Goal: Task Accomplishment & Management: Manage account settings

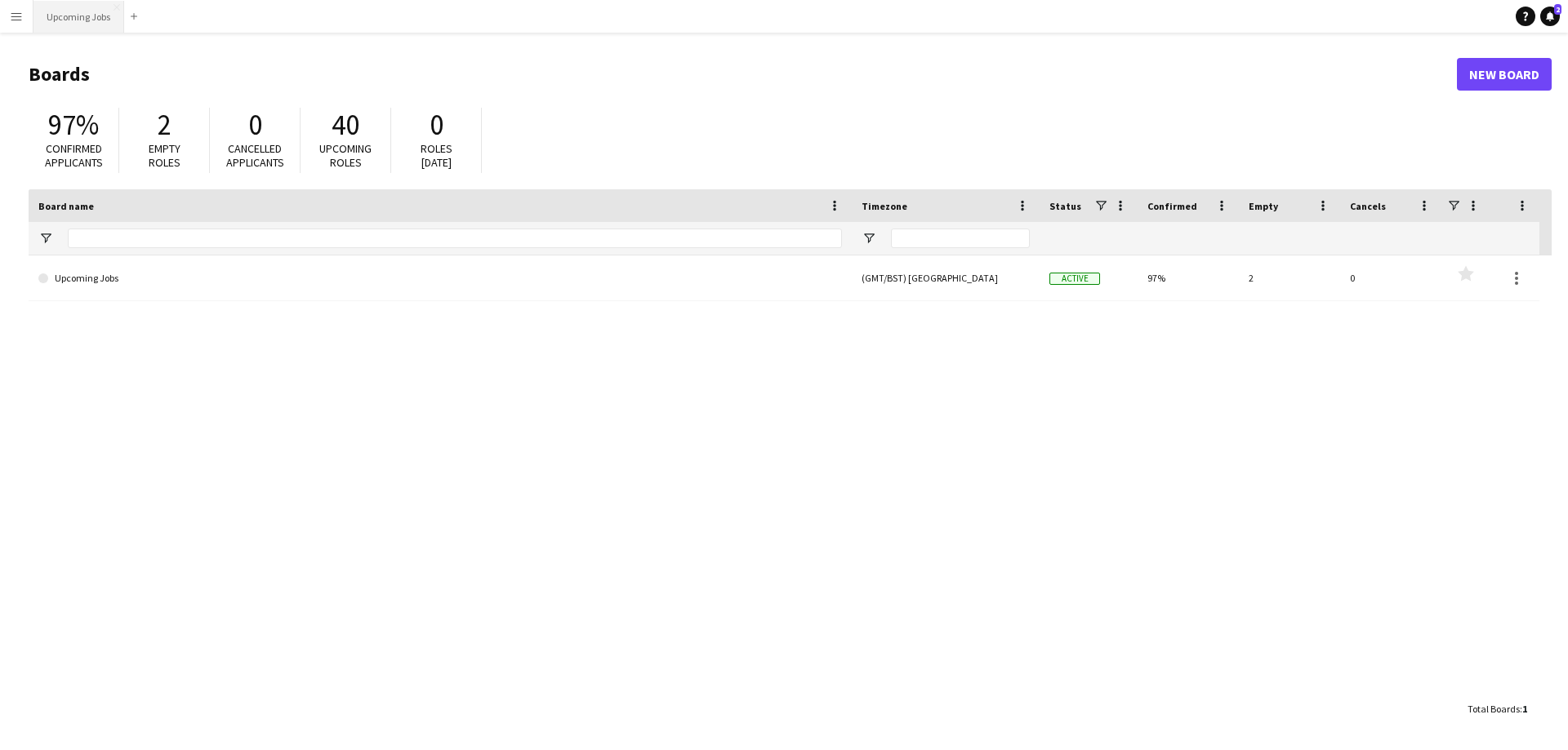
click at [80, 21] on button "Upcoming Jobs Close" at bounding box center [79, 17] width 91 height 32
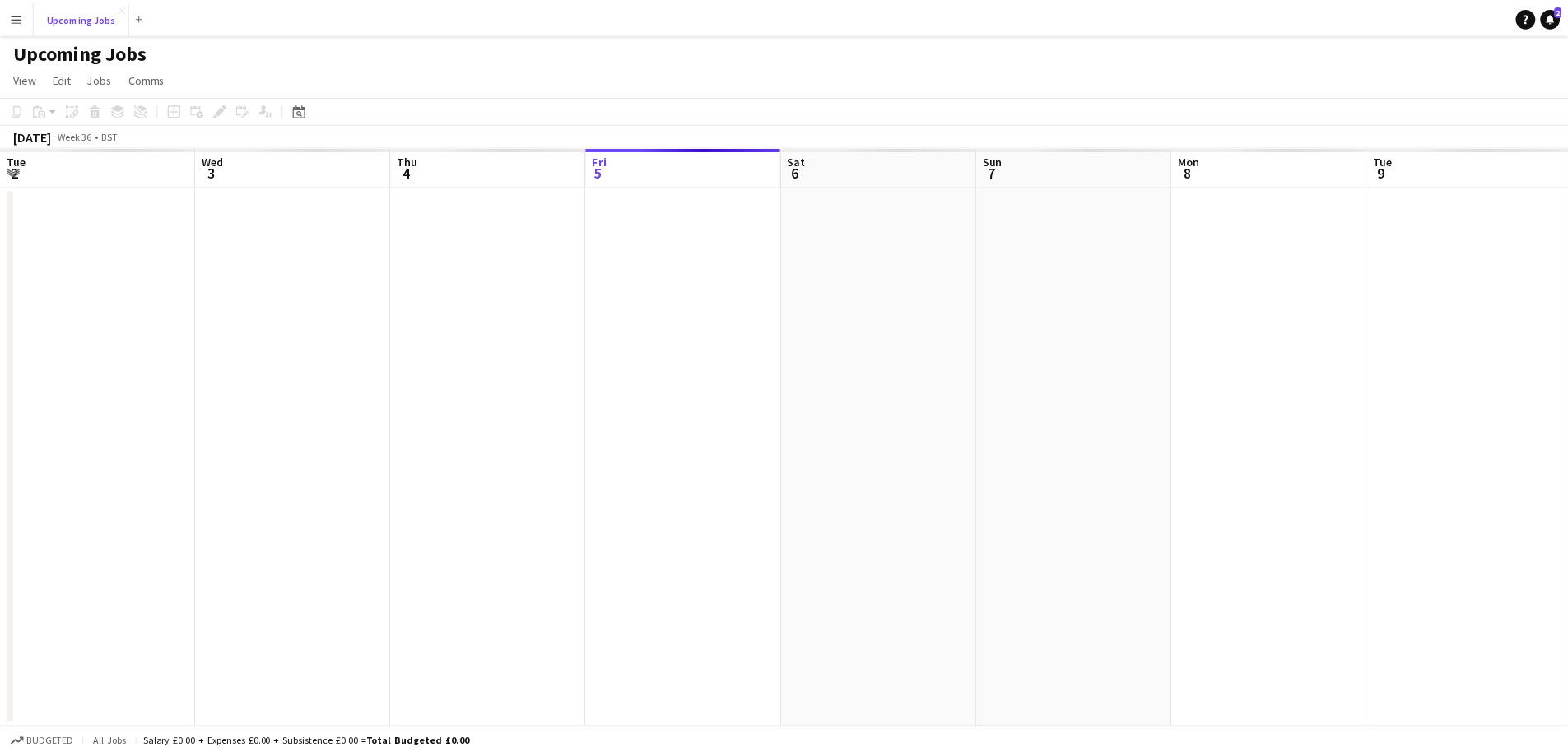
scroll to position [0, 394]
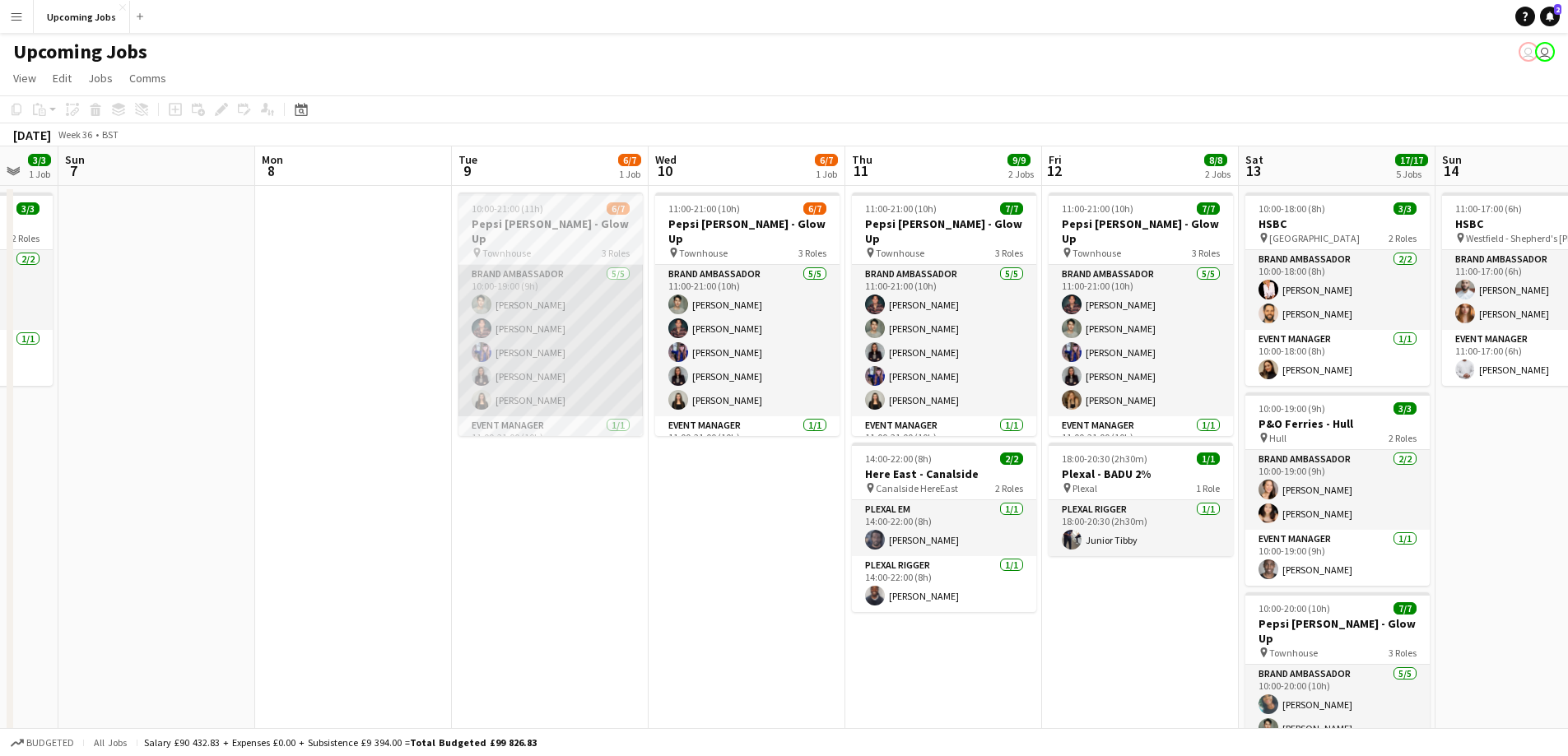
drag, startPoint x: 905, startPoint y: 399, endPoint x: 536, endPoint y: 401, distance: 369.0
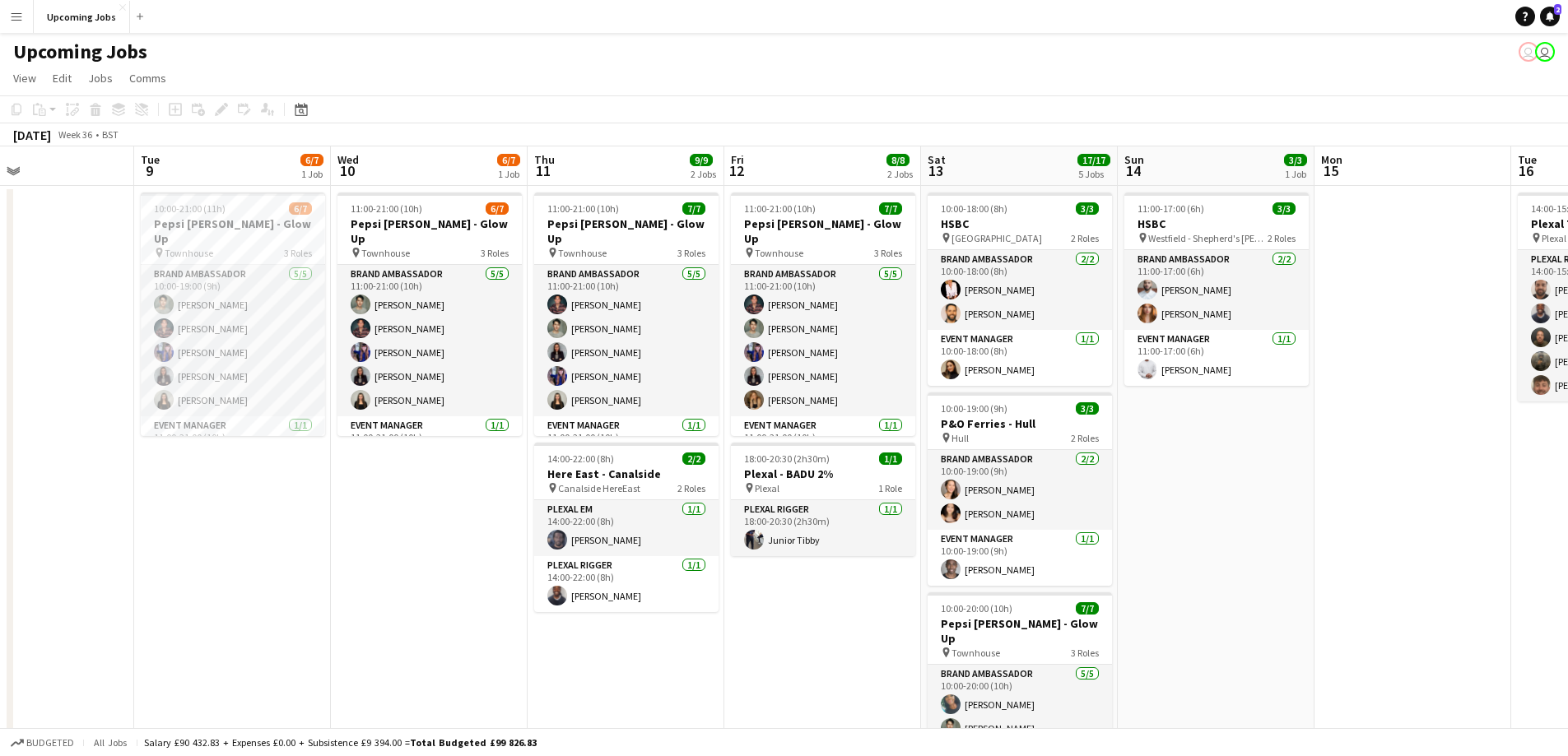
drag, startPoint x: 714, startPoint y: 425, endPoint x: 569, endPoint y: 417, distance: 145.2
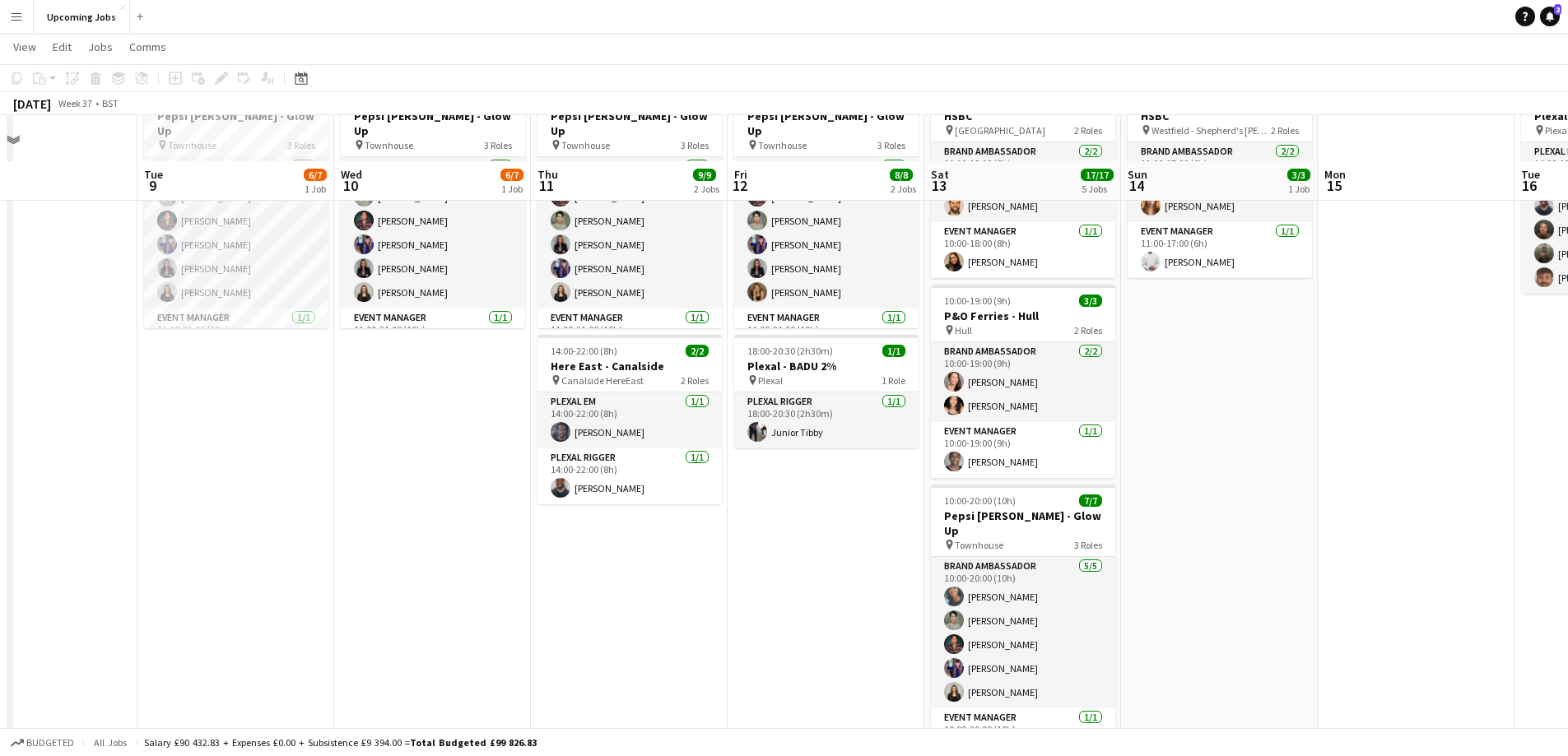
scroll to position [0, 0]
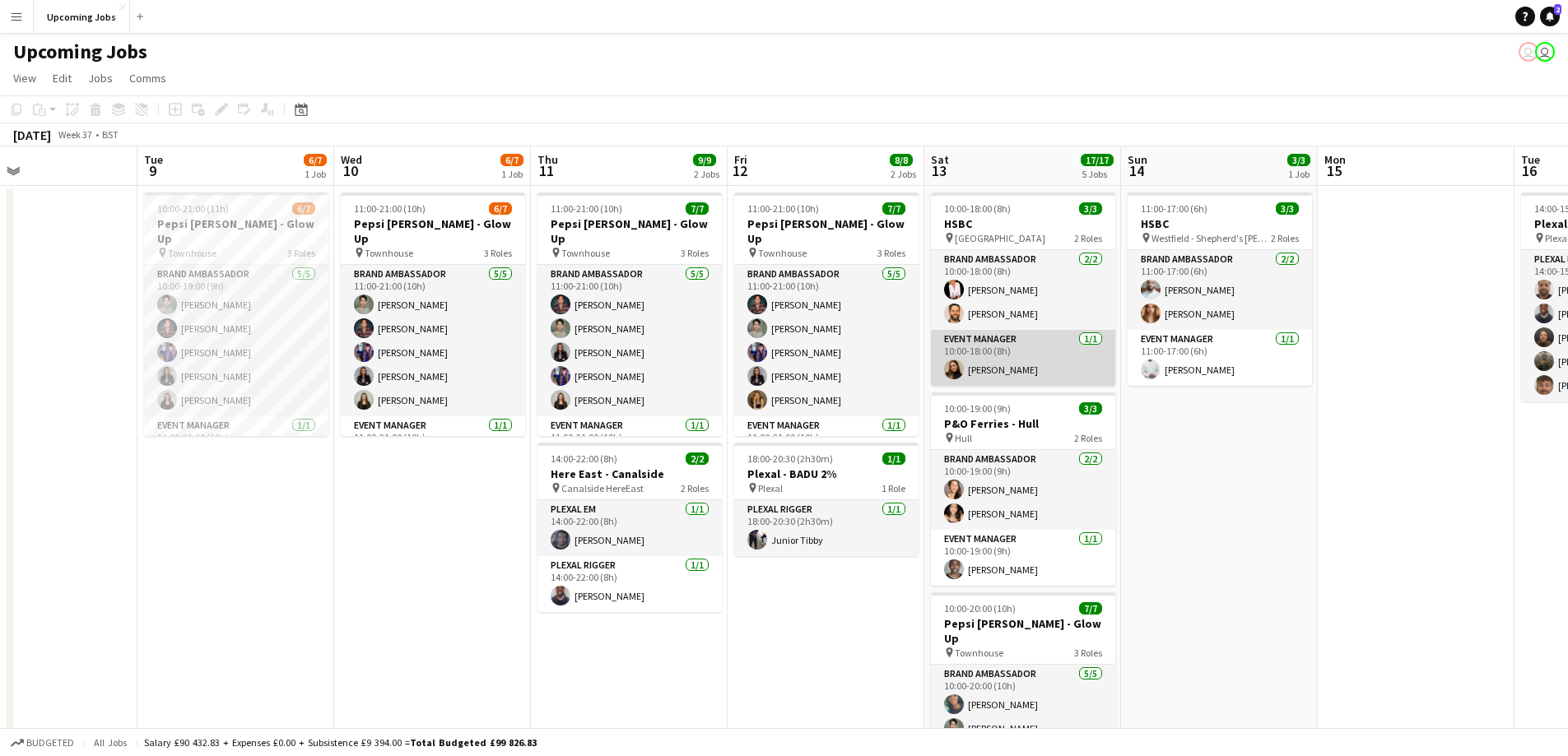
click at [802, 372] on app-card-role "Event Manager [DATE] 10:00-18:00 (8h) [PERSON_NAME]" at bounding box center [1024, 358] width 185 height 56
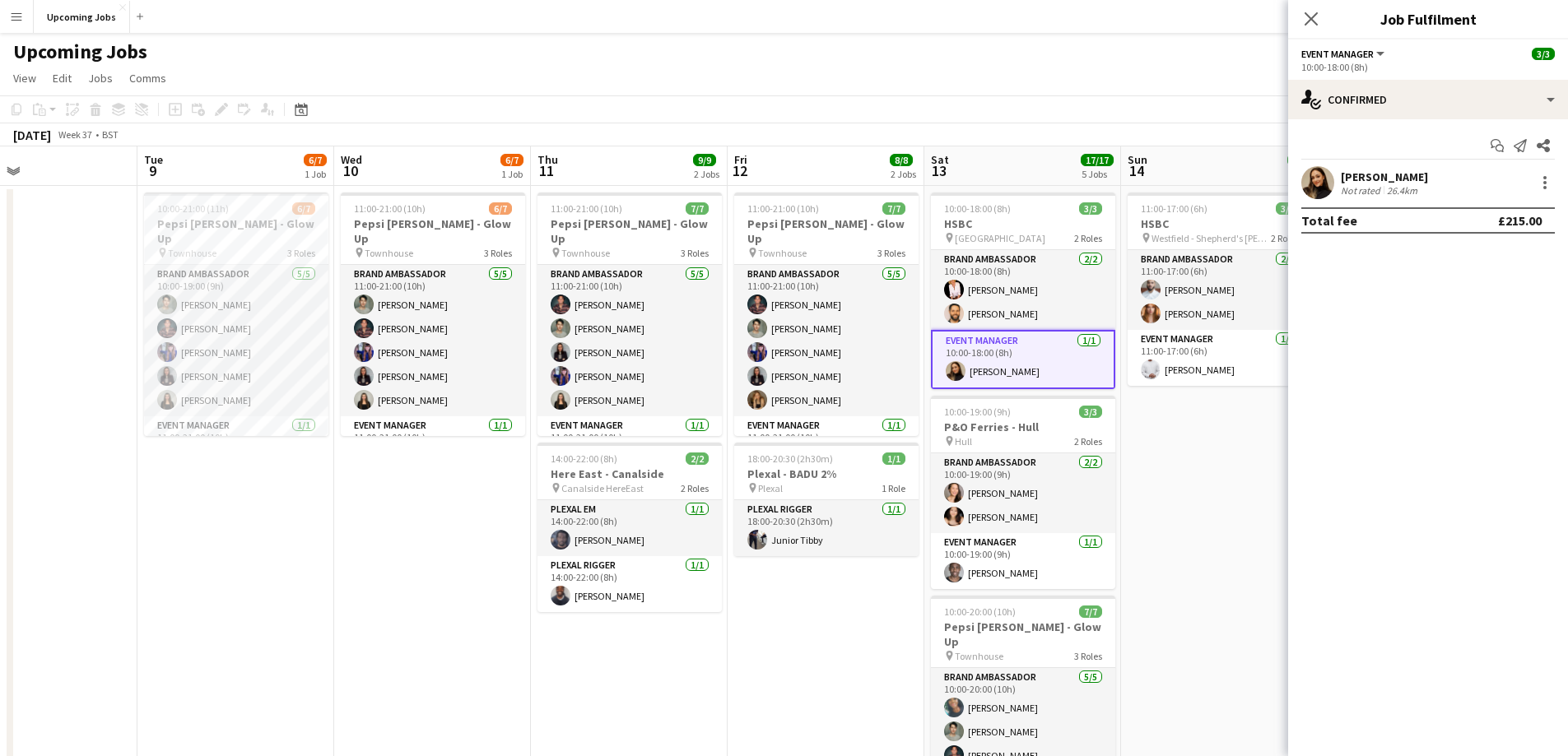
click at [802, 183] on app-user-avatar at bounding box center [1318, 183] width 33 height 33
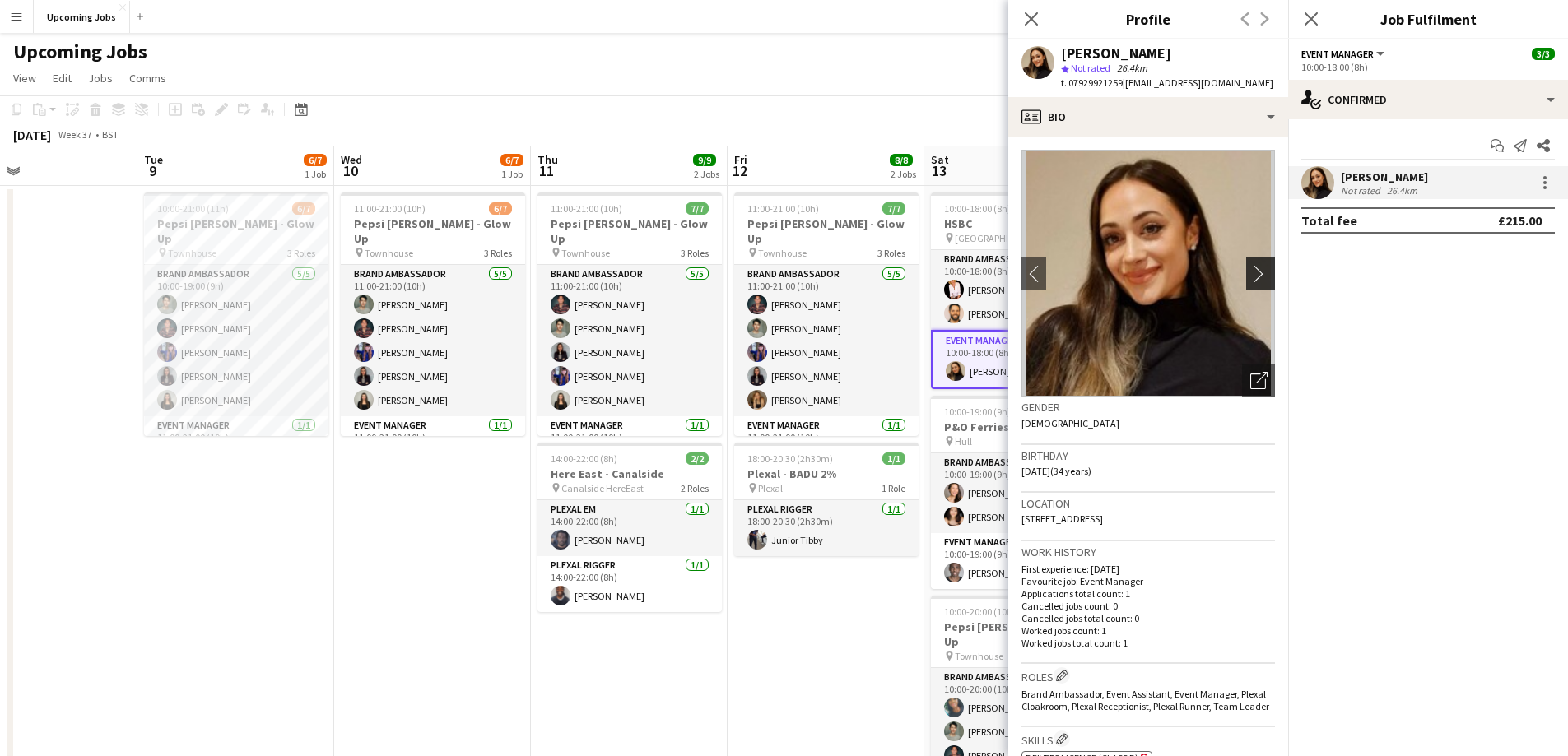
click at [802, 278] on app-icon "chevron-right" at bounding box center [1264, 273] width 26 height 17
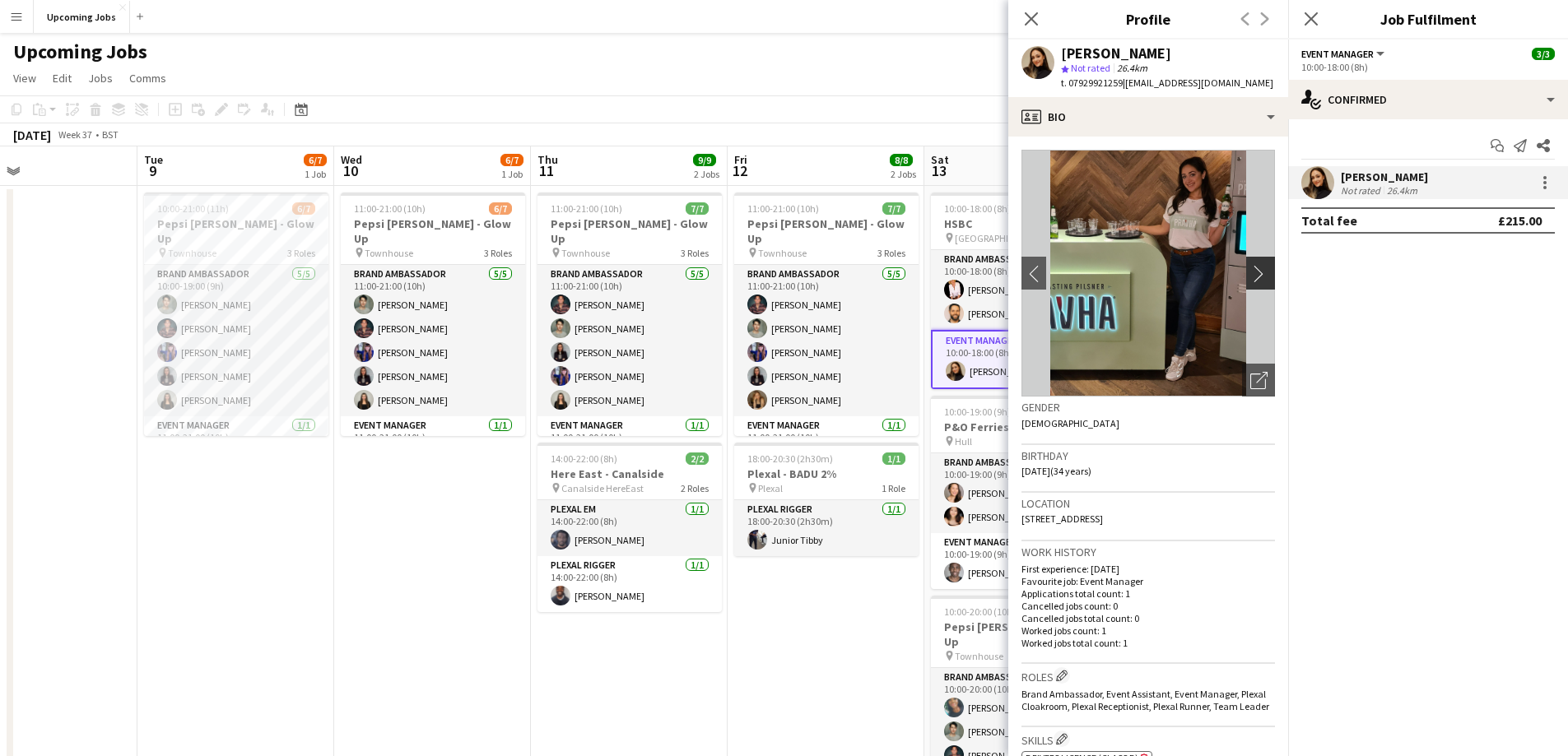
click at [802, 278] on app-icon "chevron-right" at bounding box center [1264, 273] width 26 height 17
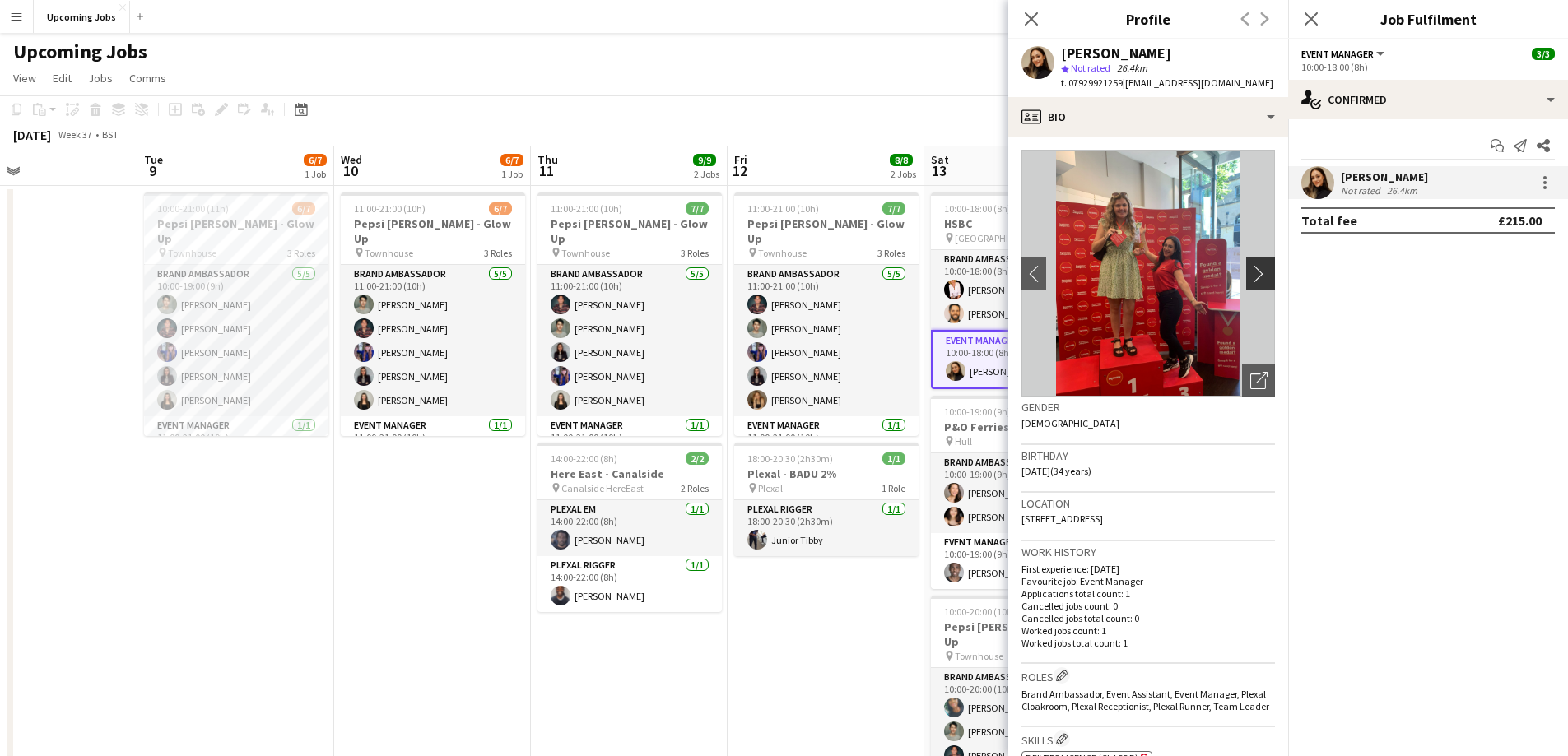
click at [802, 278] on app-icon "chevron-right" at bounding box center [1264, 273] width 26 height 17
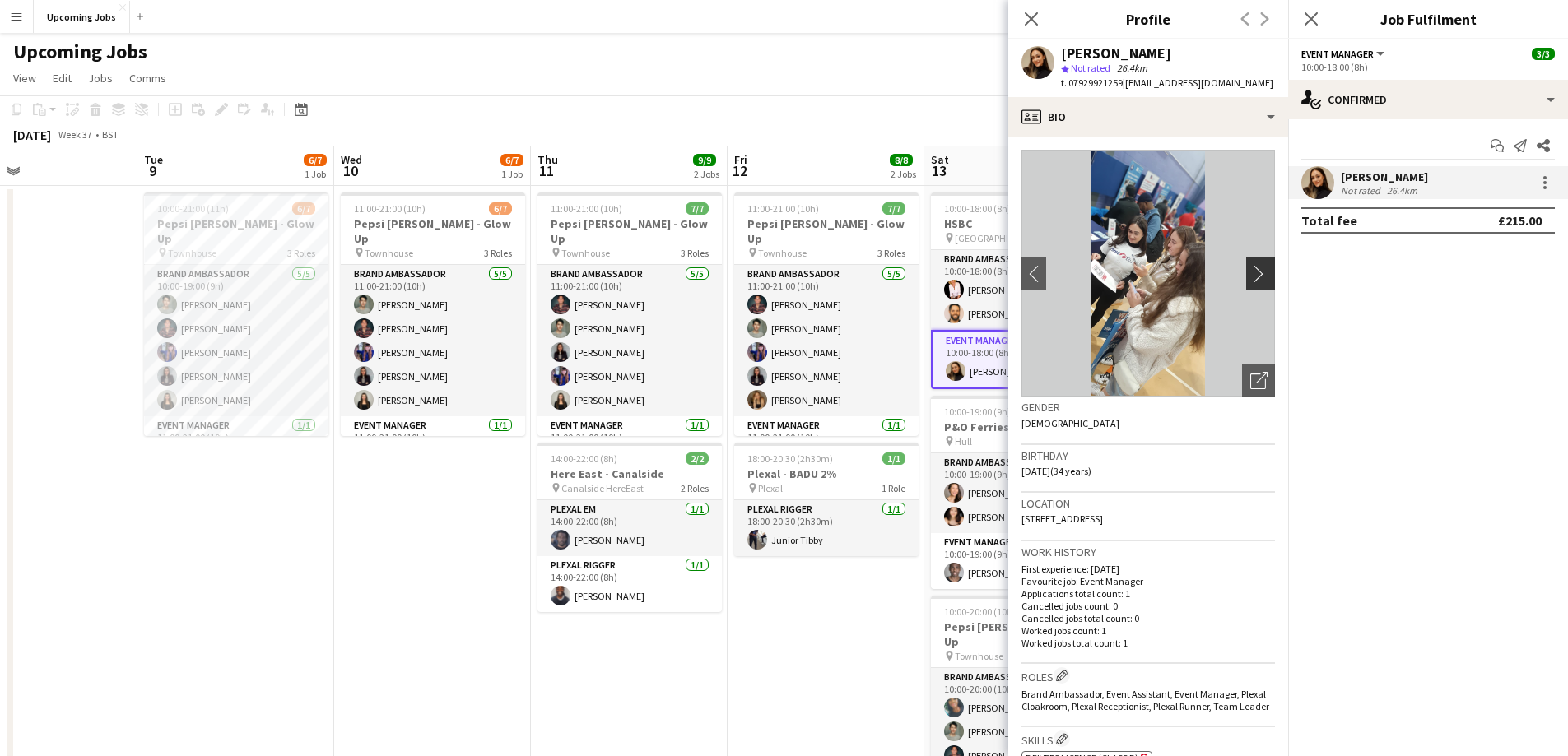
click at [802, 278] on app-icon "chevron-right" at bounding box center [1264, 273] width 26 height 17
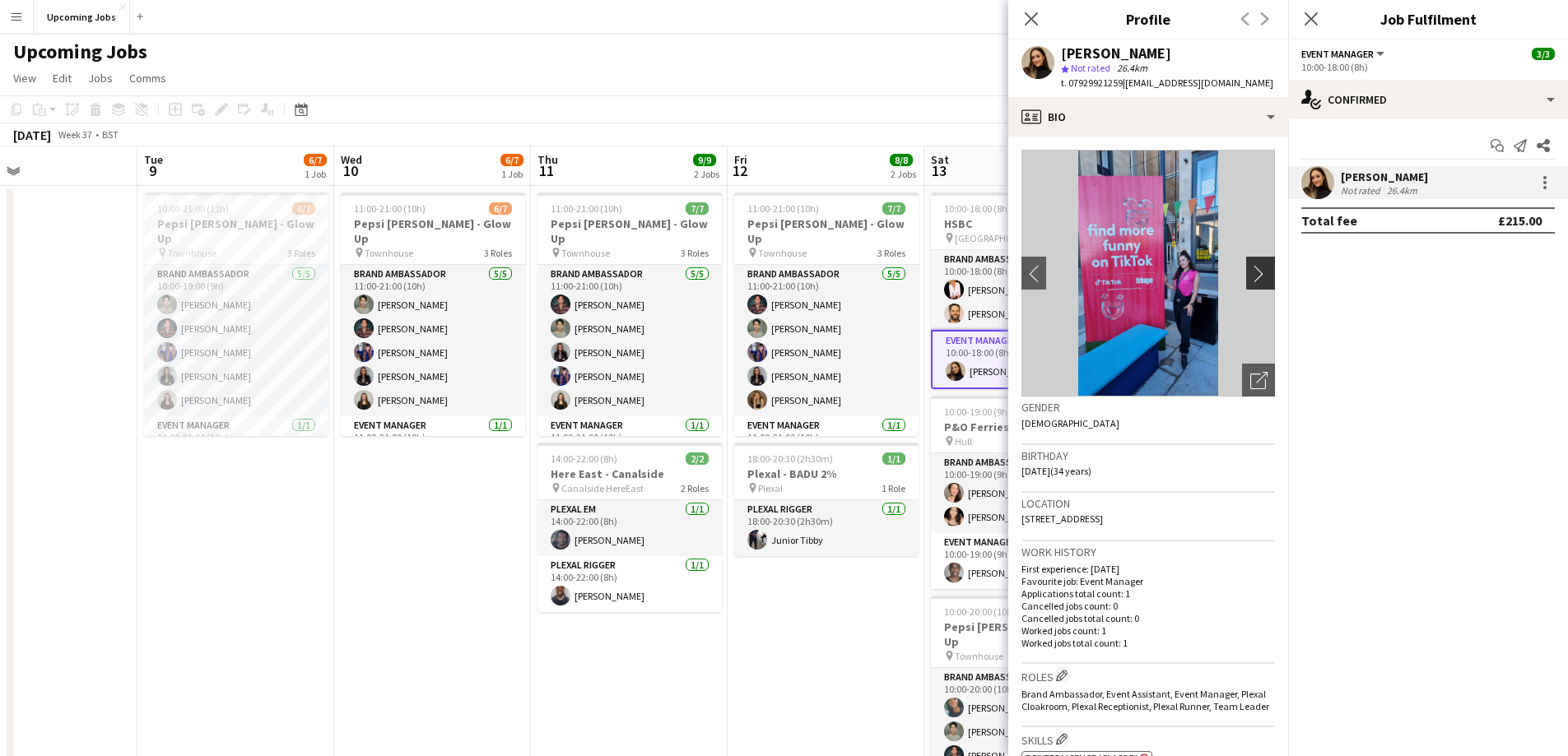
click at [802, 278] on app-icon "chevron-right" at bounding box center [1264, 273] width 26 height 17
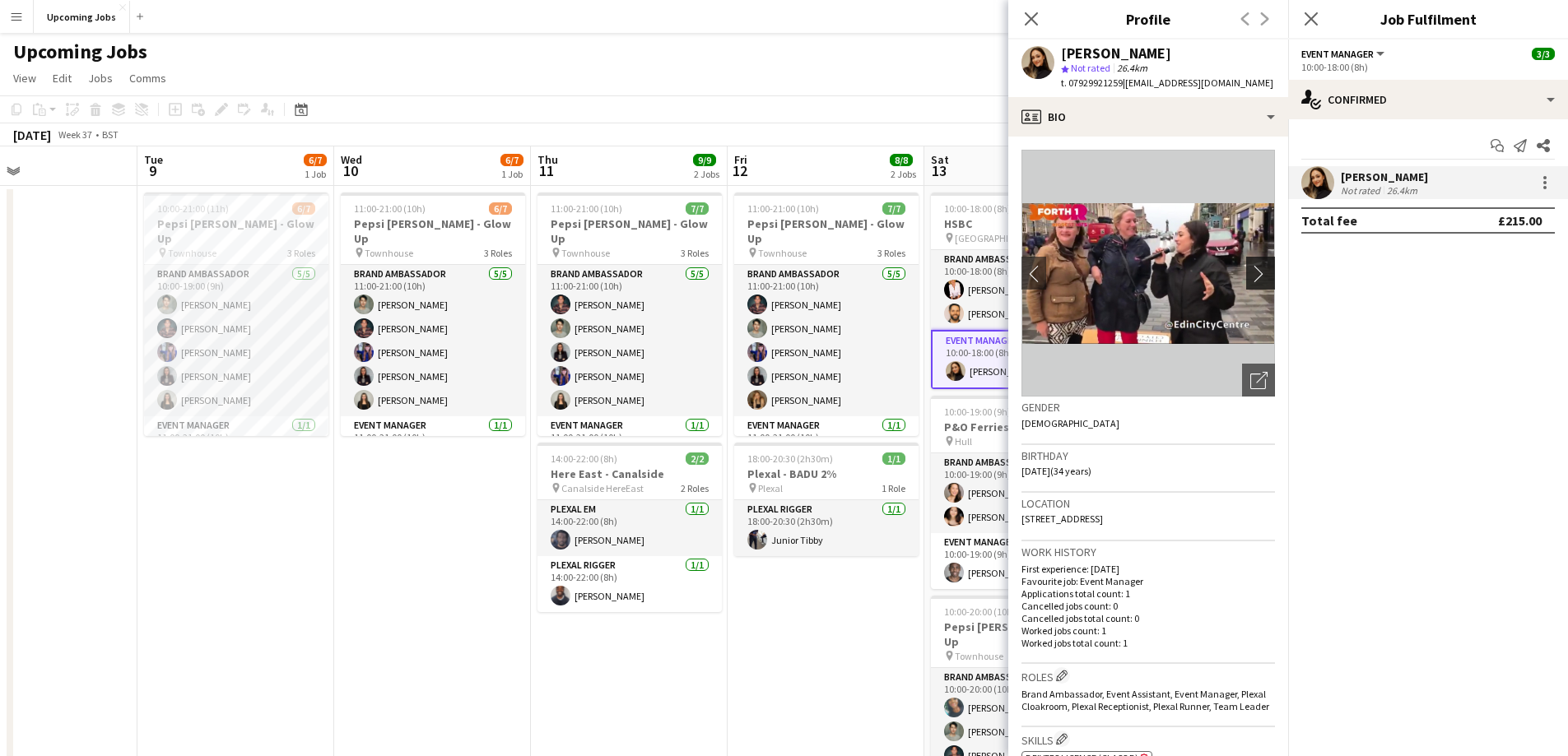
click at [802, 278] on app-icon "chevron-right" at bounding box center [1264, 273] width 26 height 17
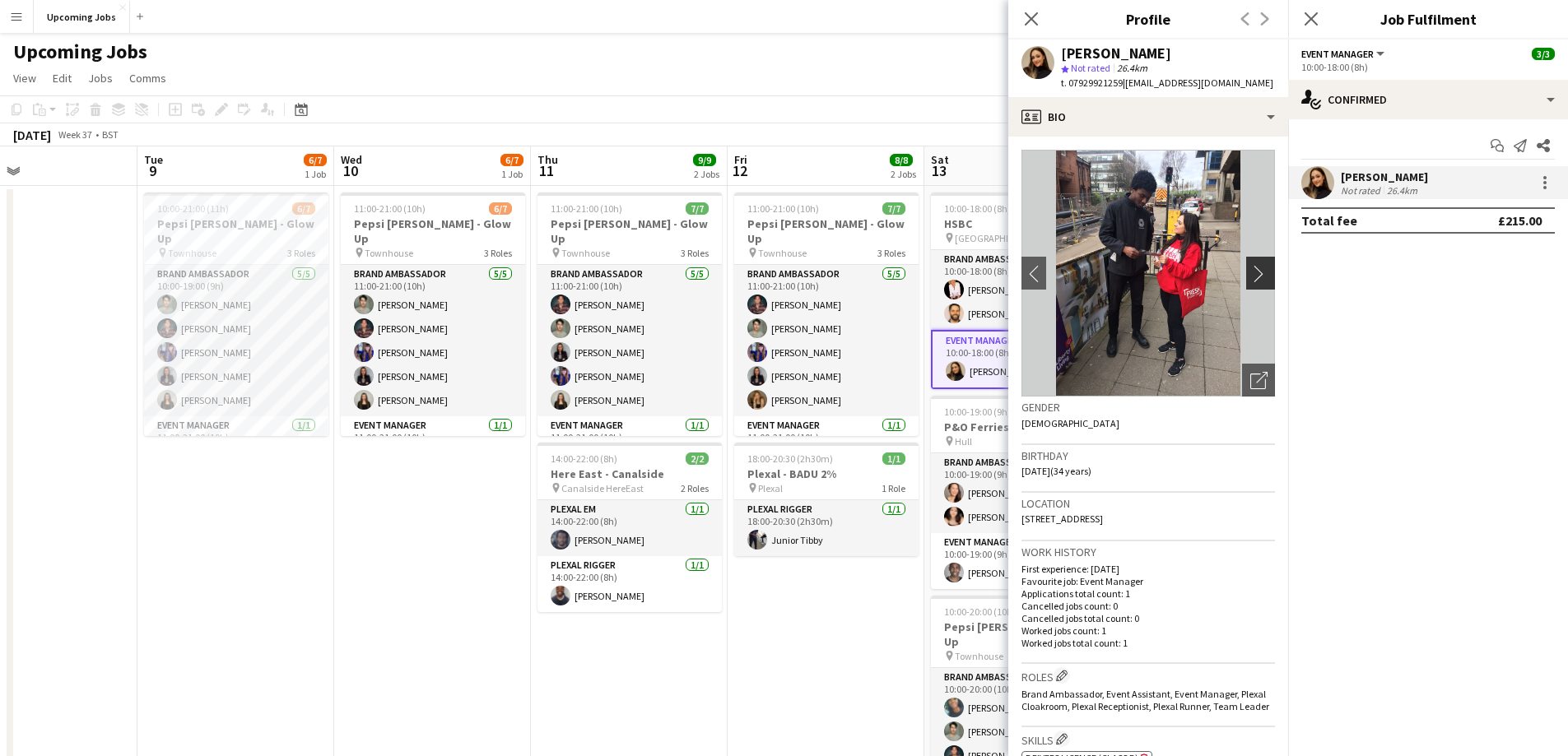
click at [802, 278] on app-icon "chevron-right" at bounding box center [1264, 273] width 26 height 17
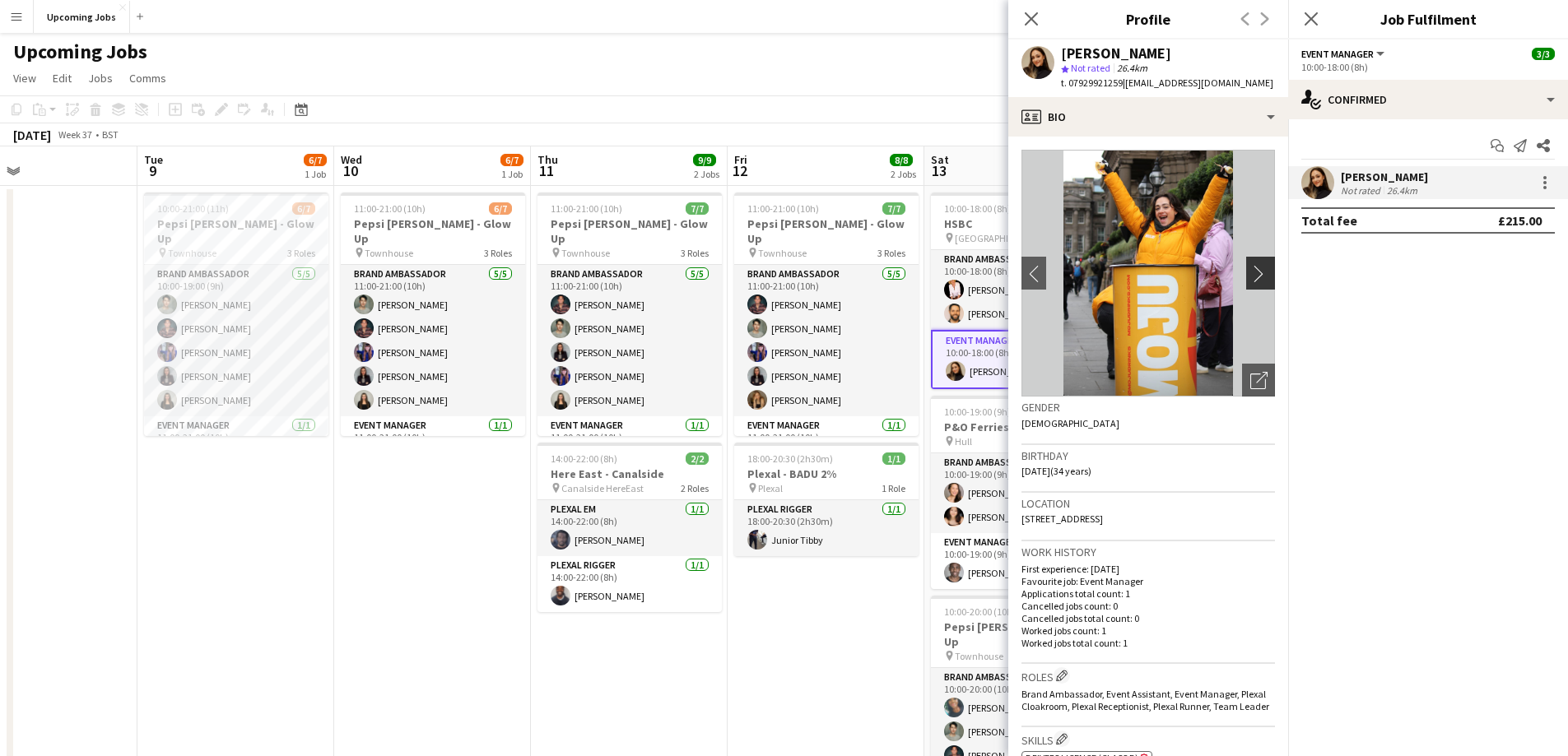
click at [802, 278] on app-icon "chevron-right" at bounding box center [1264, 273] width 26 height 17
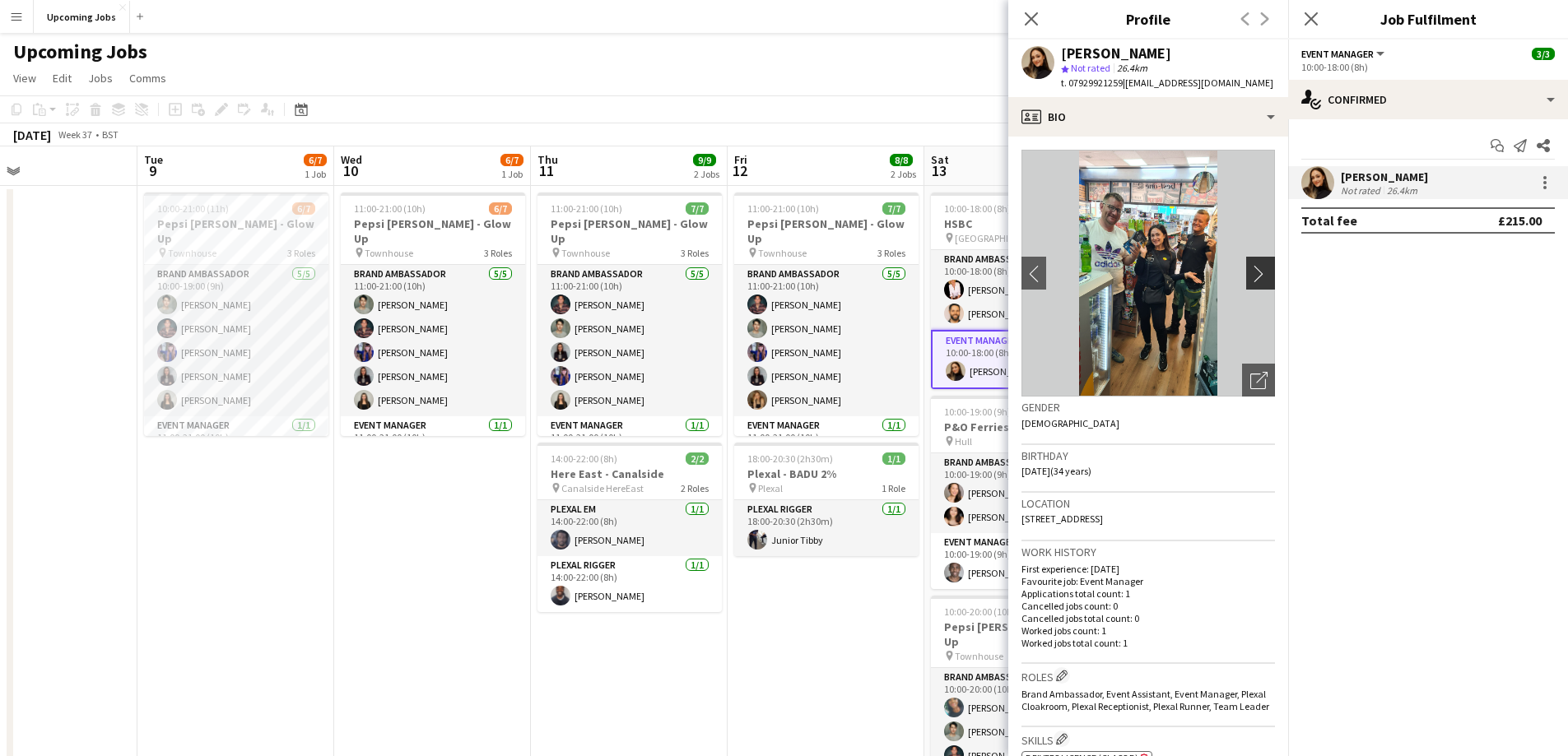
click at [802, 278] on app-icon "chevron-right" at bounding box center [1264, 273] width 26 height 17
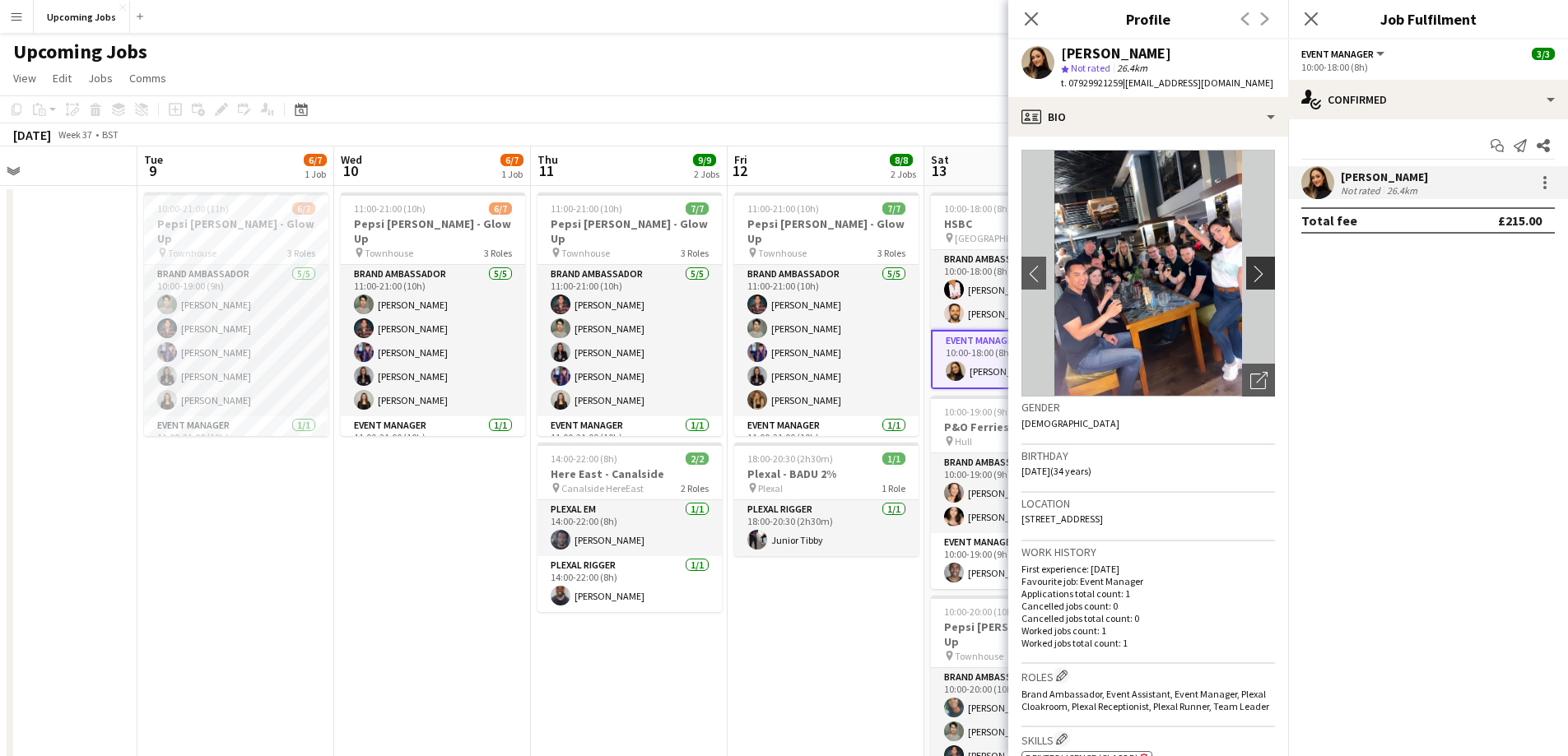
click at [802, 278] on app-icon "chevron-right" at bounding box center [1264, 273] width 26 height 17
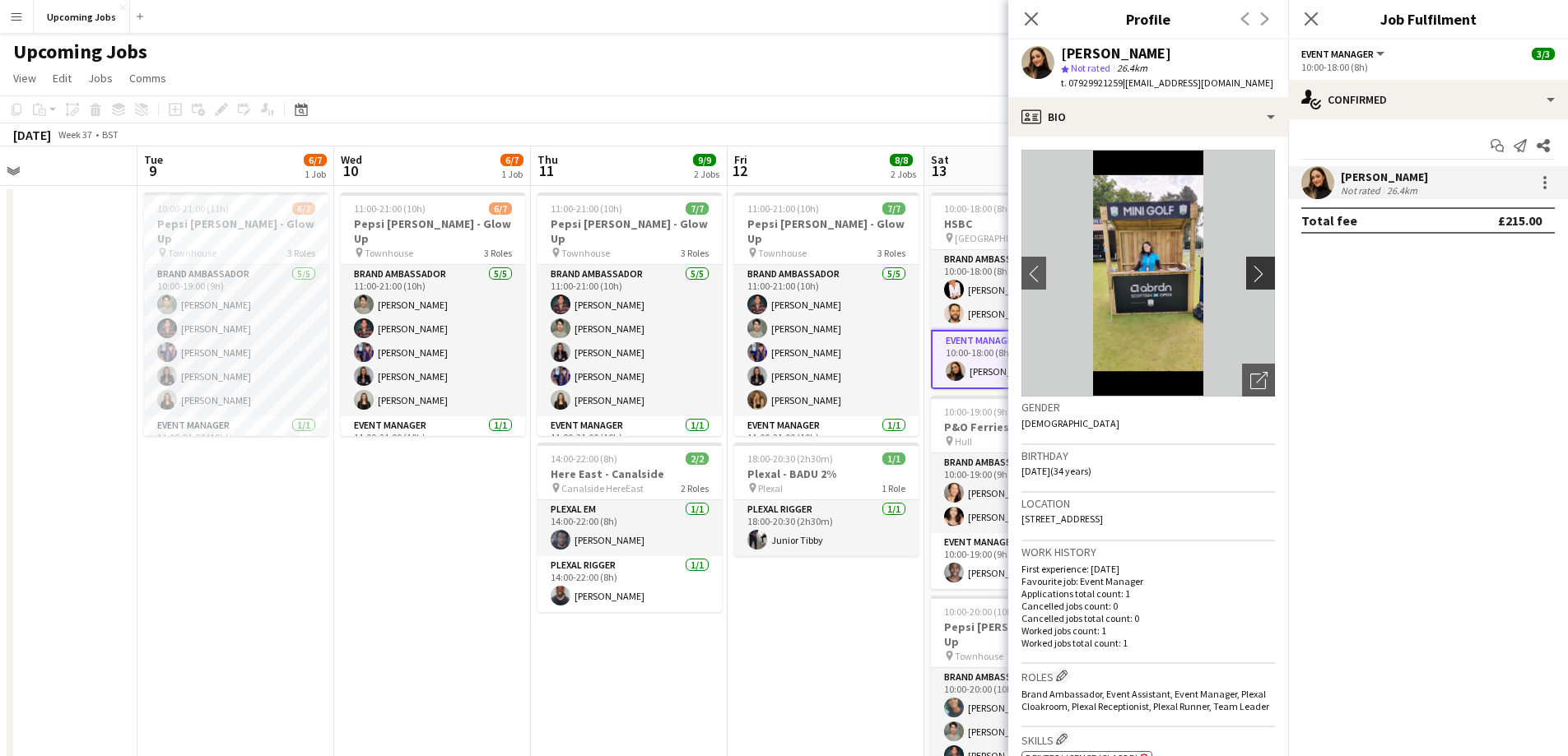
click at [802, 278] on app-icon "chevron-right" at bounding box center [1264, 273] width 26 height 17
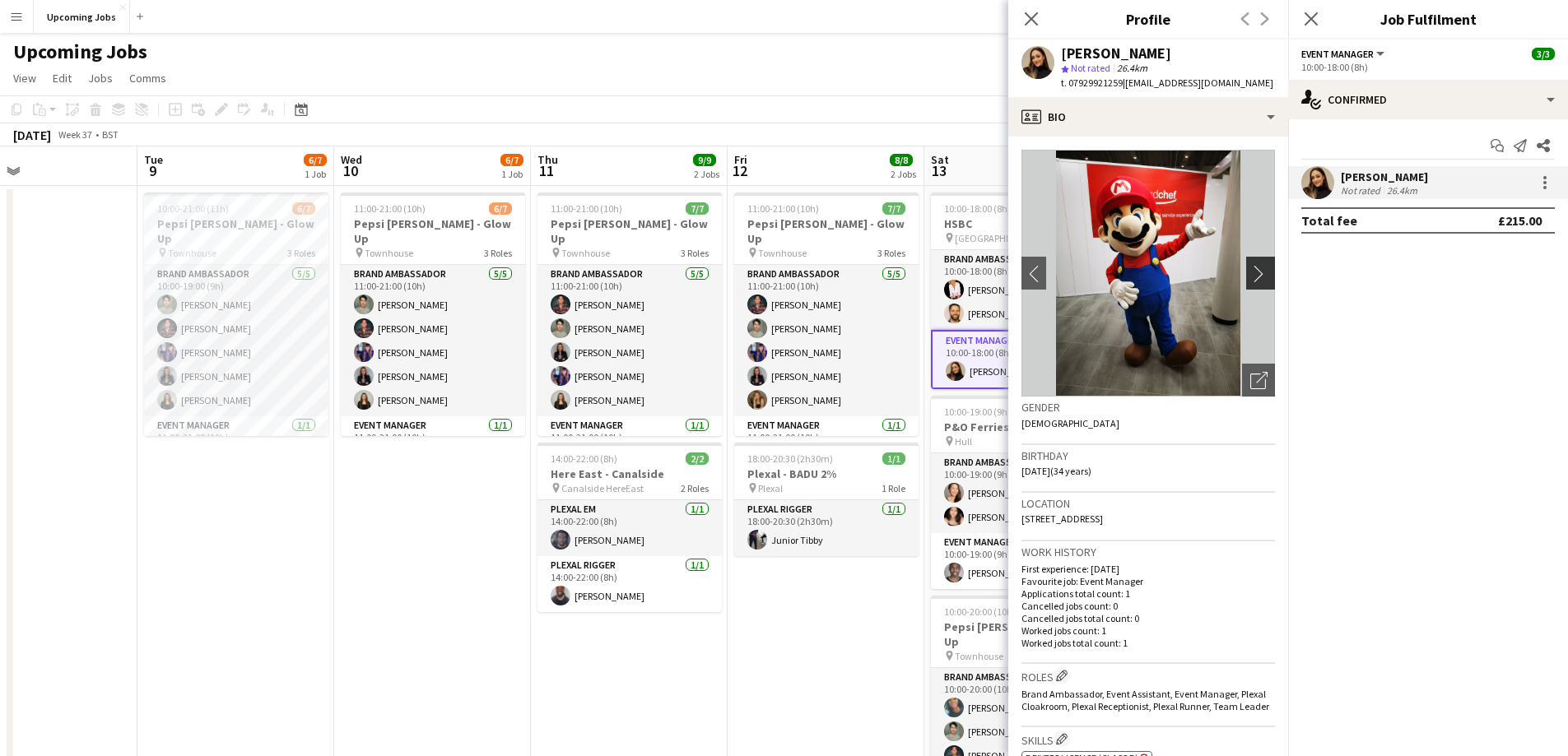
click at [802, 278] on app-icon "chevron-right" at bounding box center [1264, 273] width 26 height 17
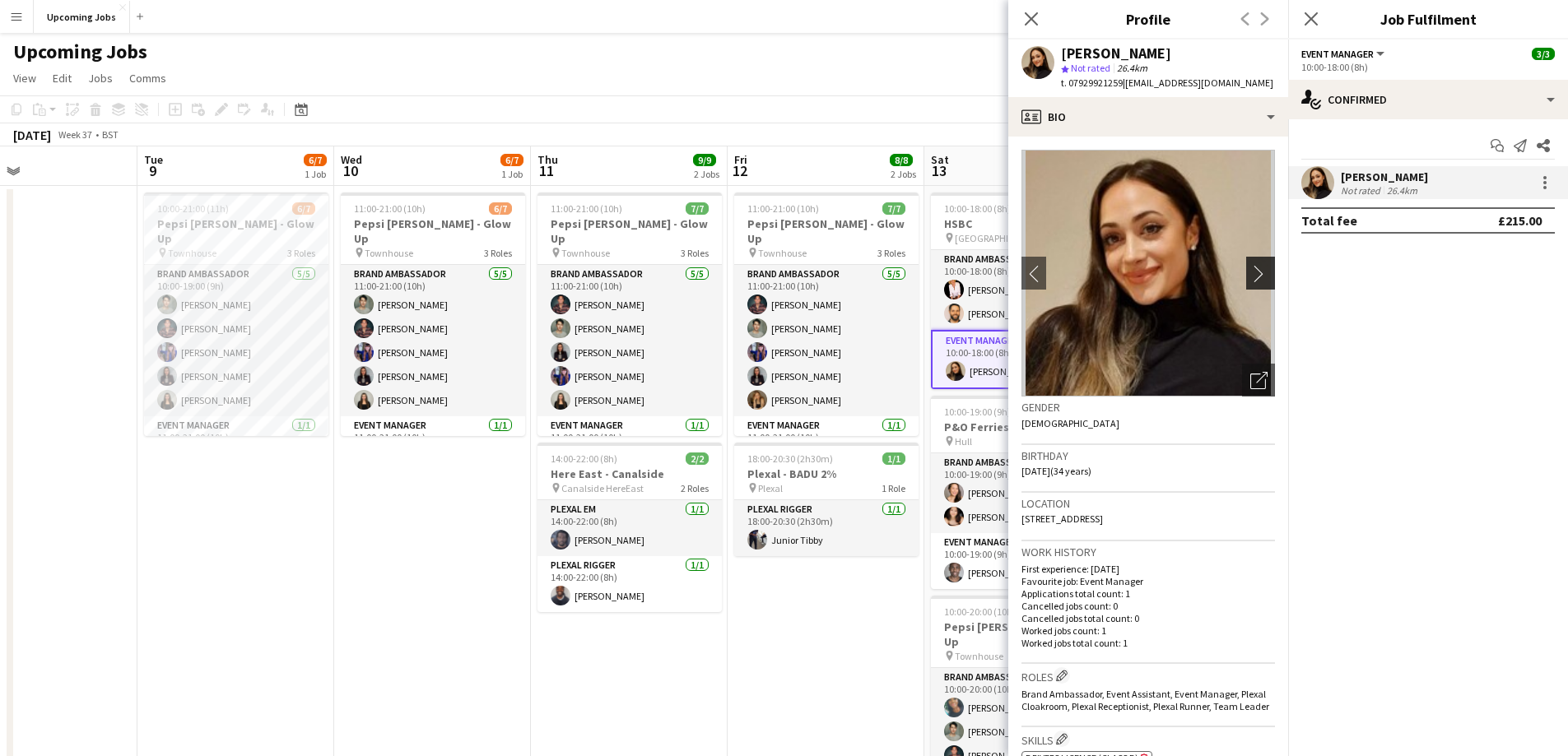
click at [802, 278] on app-icon "chevron-right" at bounding box center [1264, 273] width 26 height 17
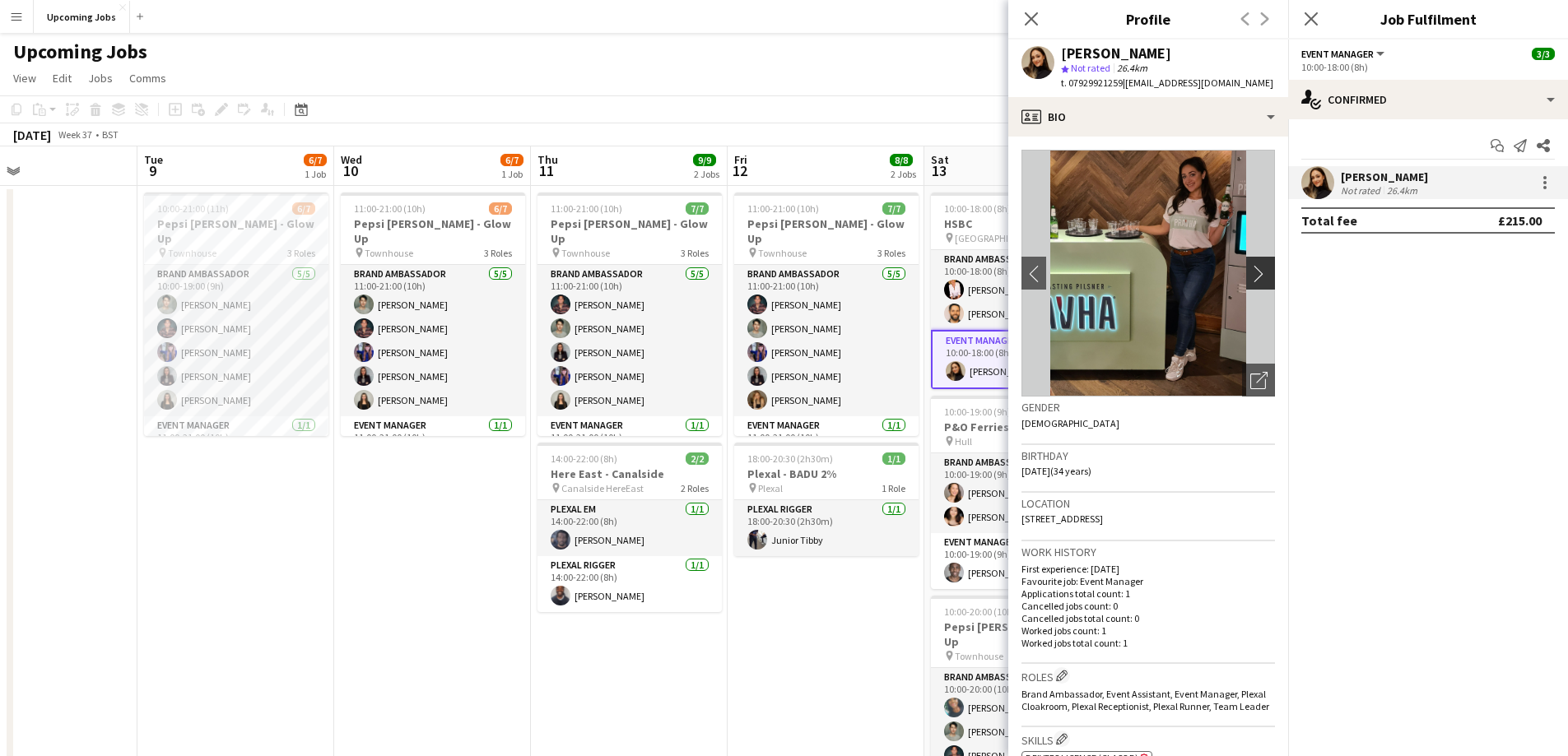
click at [802, 278] on app-icon "chevron-right" at bounding box center [1264, 273] width 26 height 17
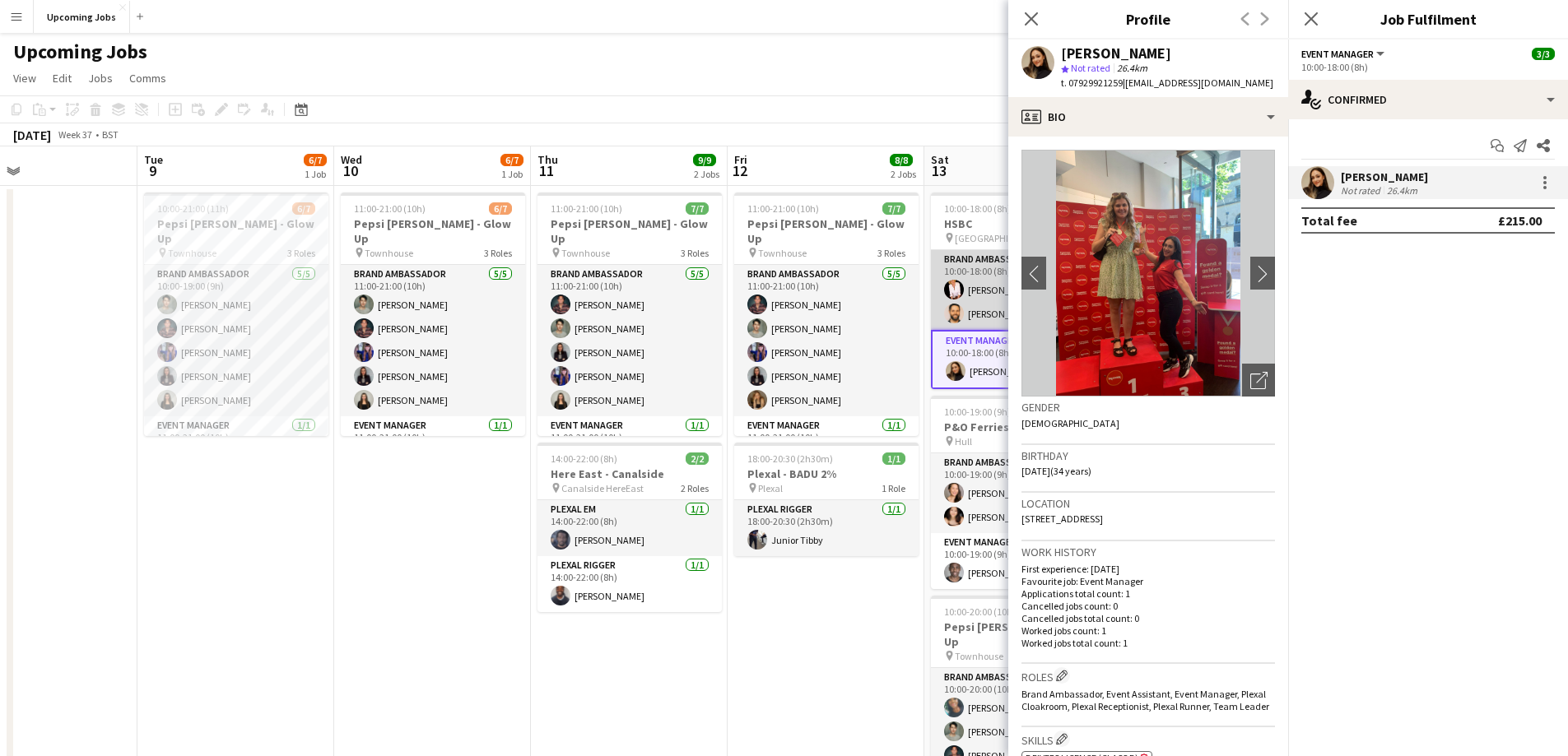
drag, startPoint x: 949, startPoint y: 295, endPoint x: 954, endPoint y: 311, distance: 16.8
click at [802, 296] on app-user-avatar at bounding box center [954, 290] width 20 height 20
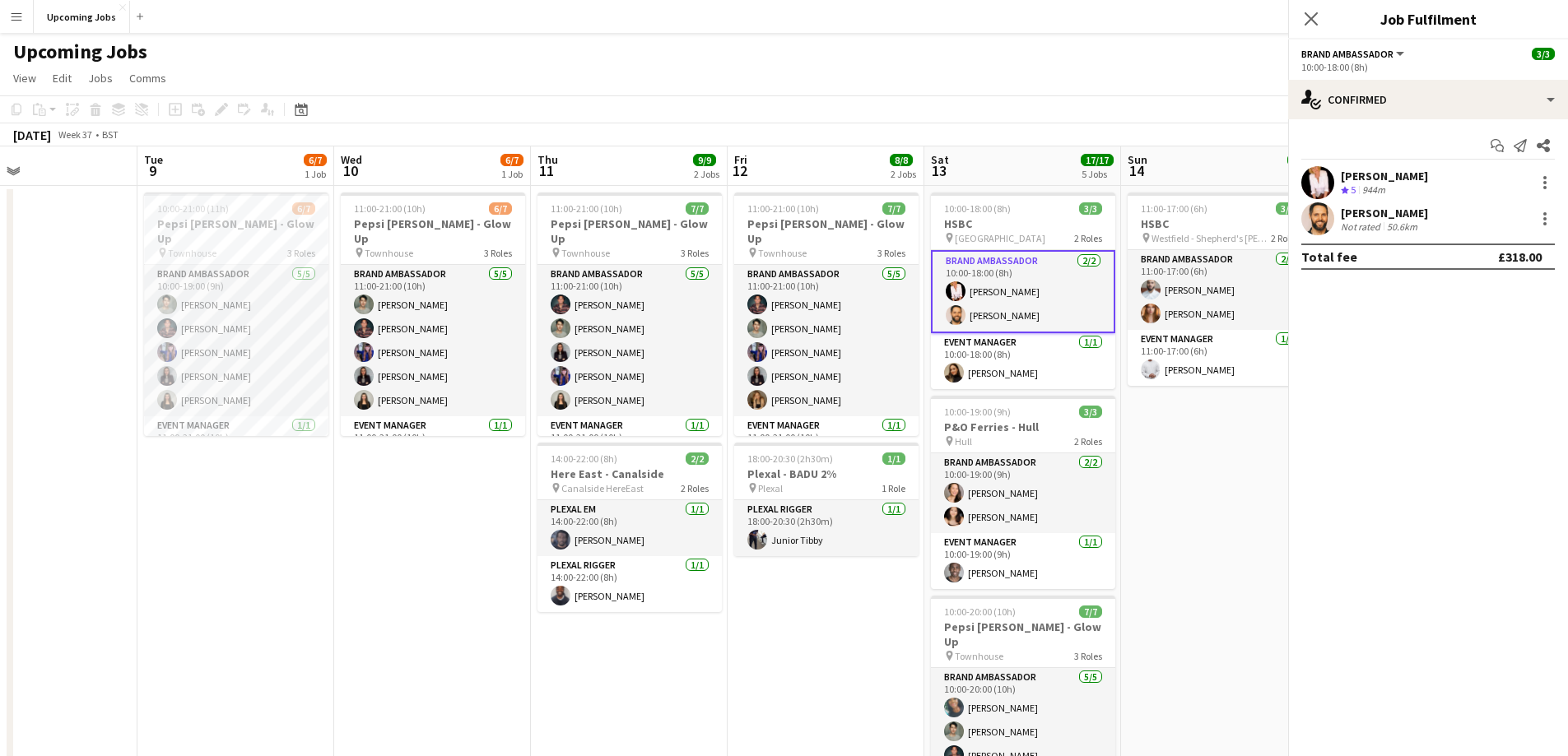
scroll to position [0, 647]
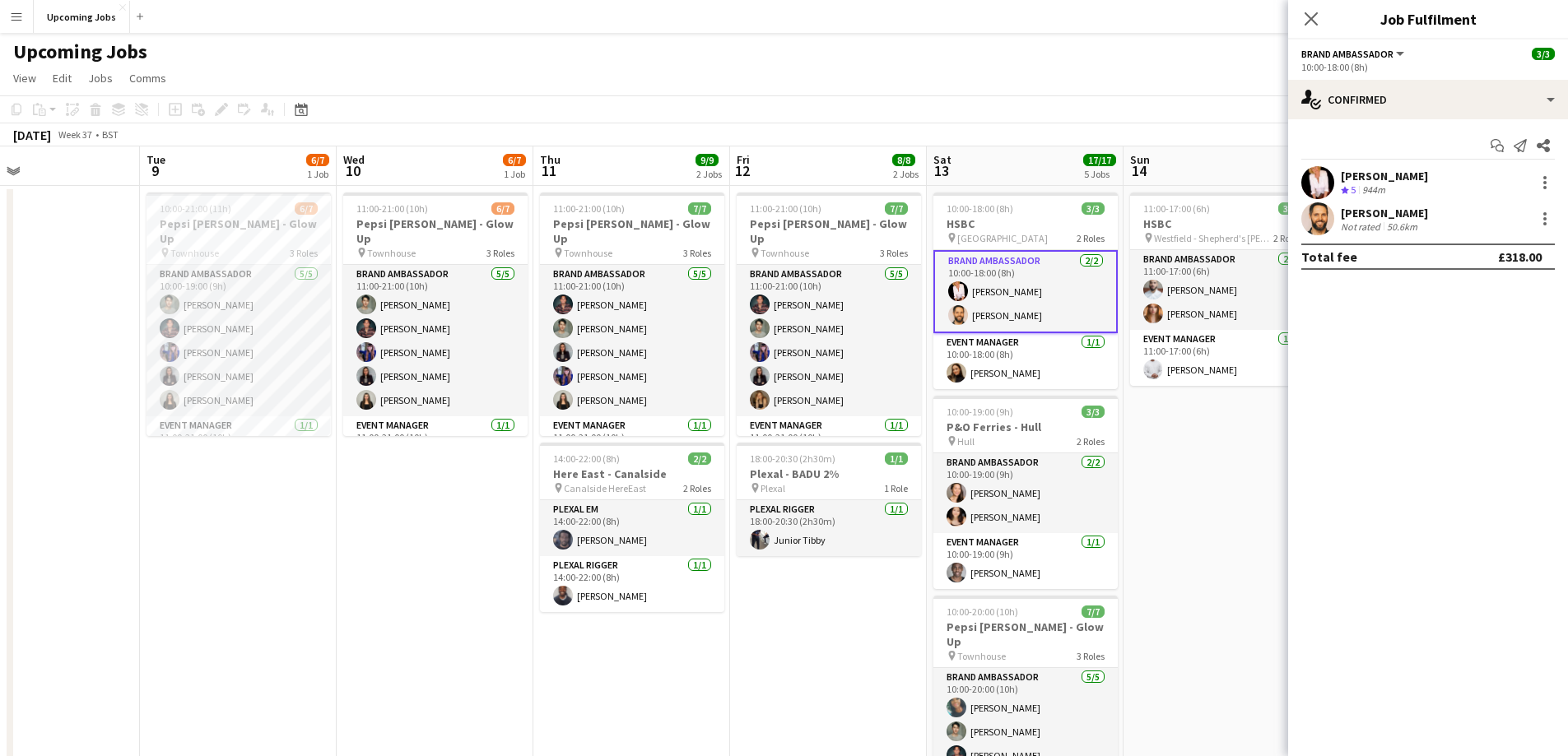
click at [802, 319] on app-user-avatar at bounding box center [958, 314] width 20 height 20
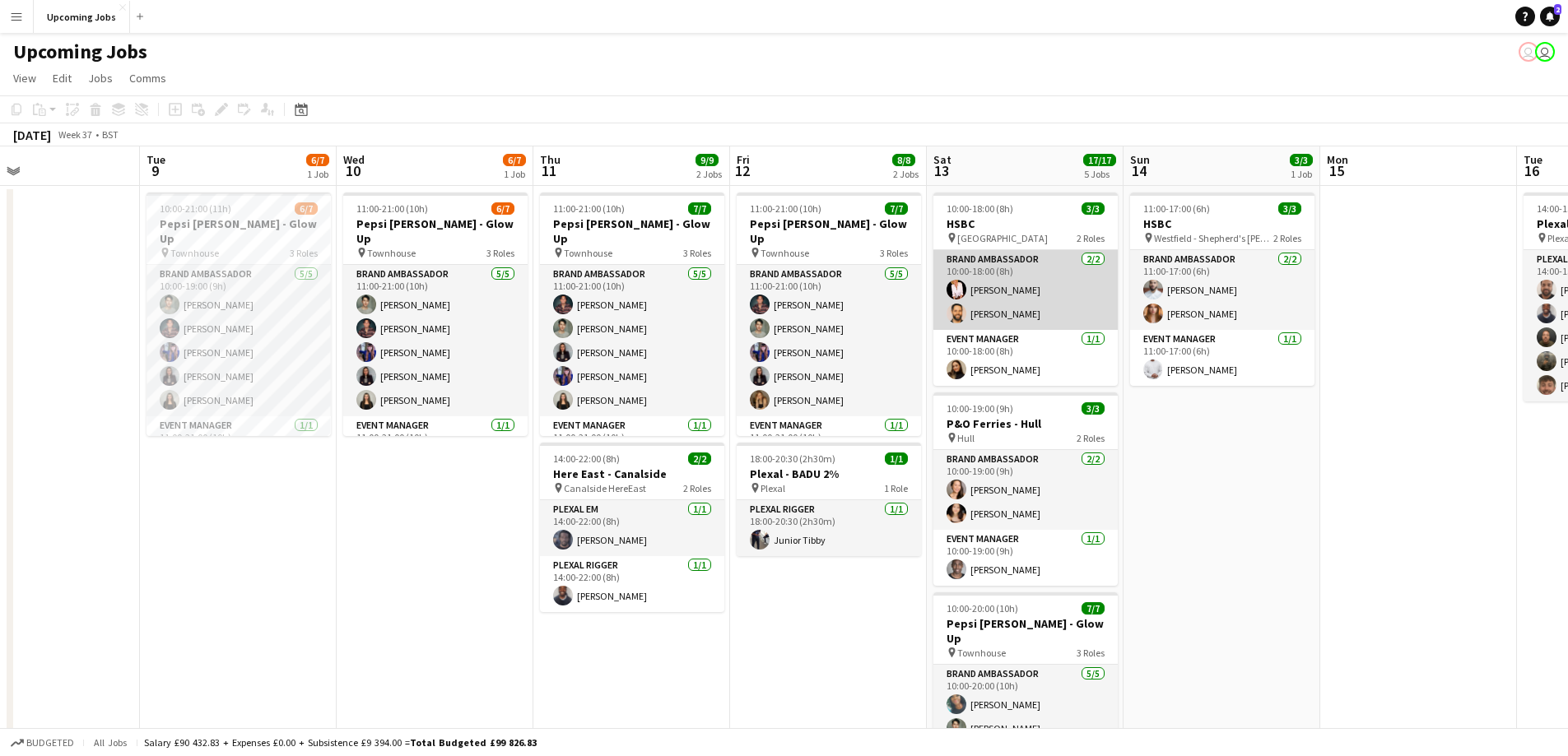
drag, startPoint x: 975, startPoint y: 299, endPoint x: 1012, endPoint y: 301, distance: 37.1
click at [802, 299] on app-card-role "Brand Ambassador [DATE] 10:00-18:00 (8h) [PERSON_NAME] [PERSON_NAME]" at bounding box center [1026, 290] width 185 height 79
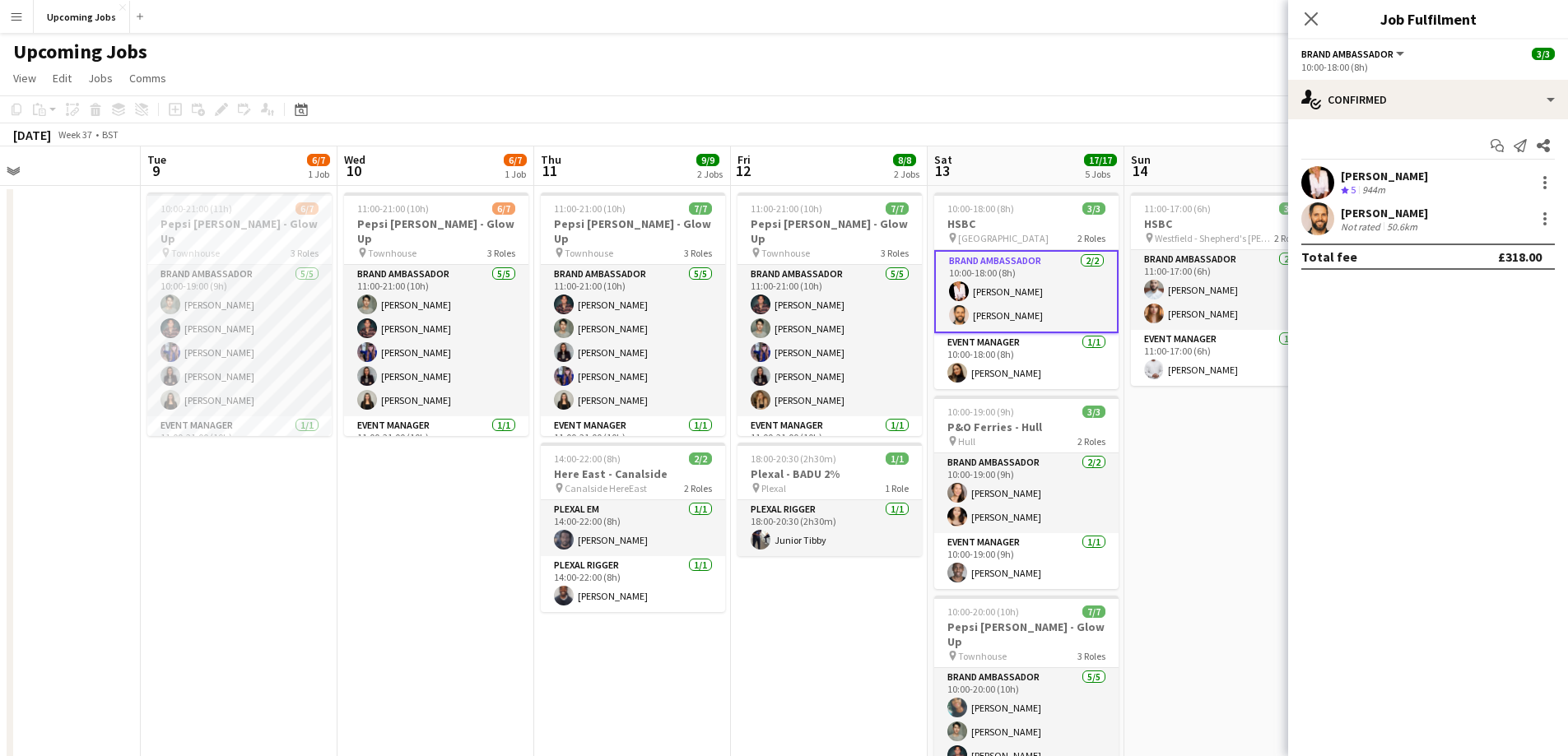
click at [802, 180] on app-user-avatar at bounding box center [1318, 183] width 33 height 33
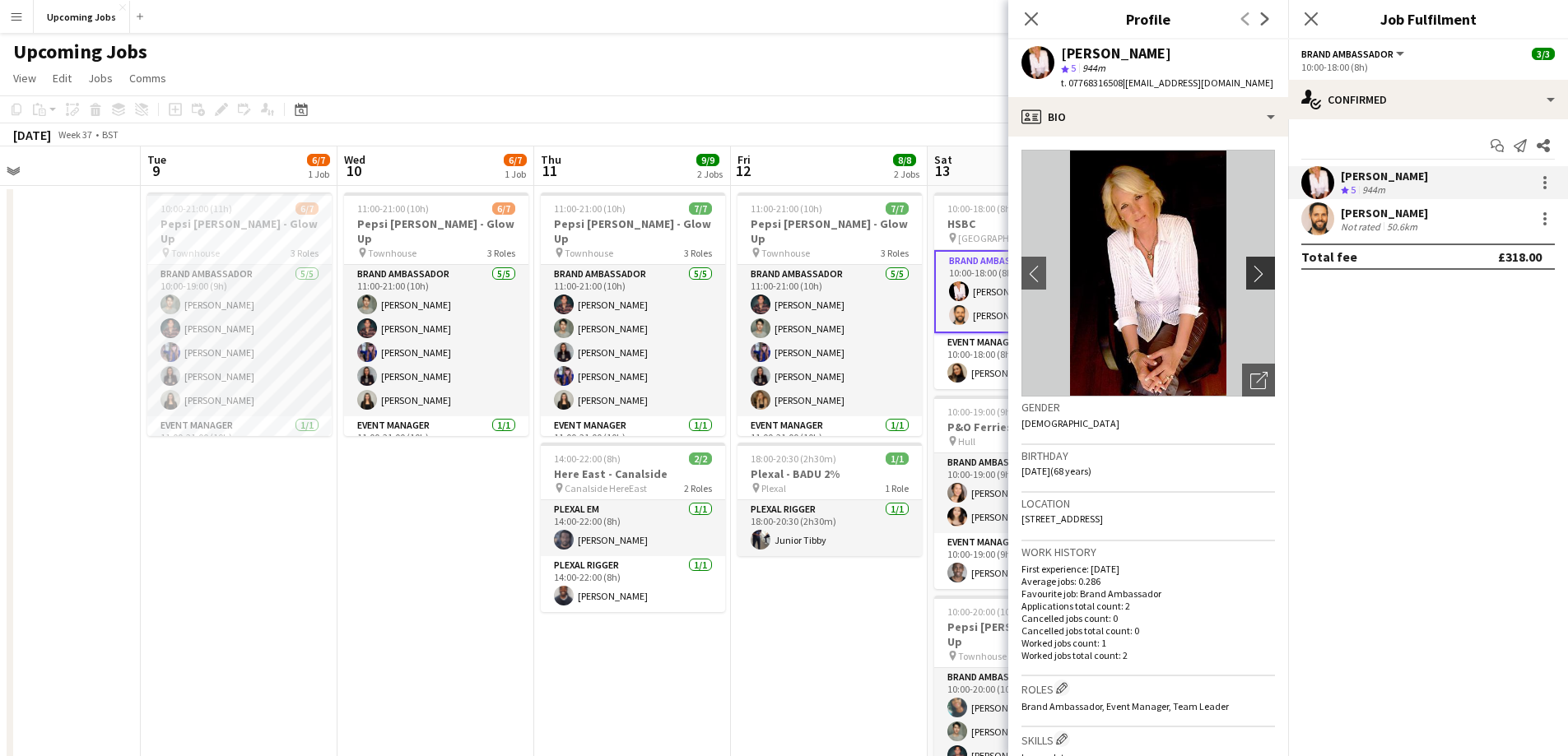
click at [802, 261] on button "chevron-right" at bounding box center [1263, 273] width 33 height 33
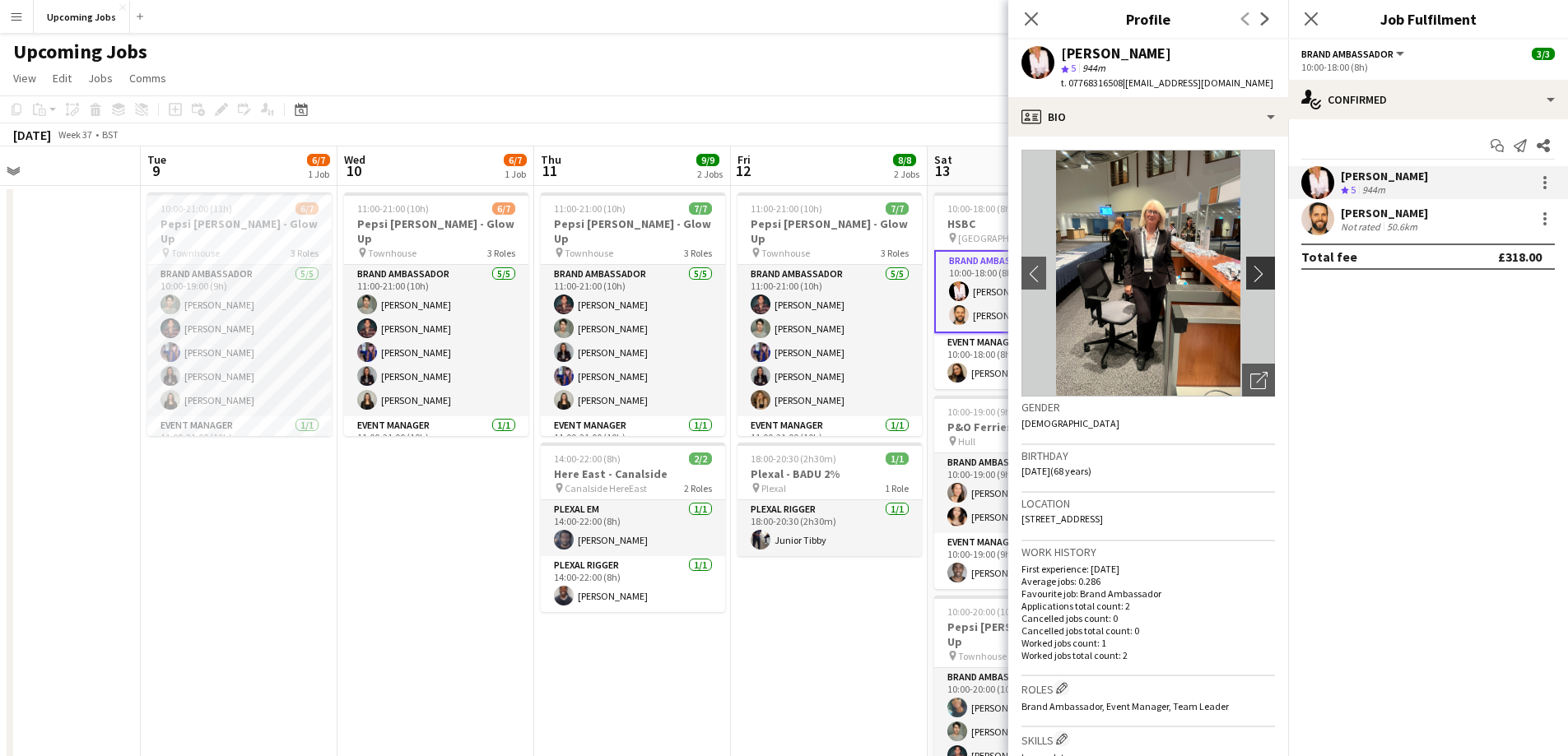
click at [802, 261] on button "chevron-right" at bounding box center [1263, 273] width 33 height 33
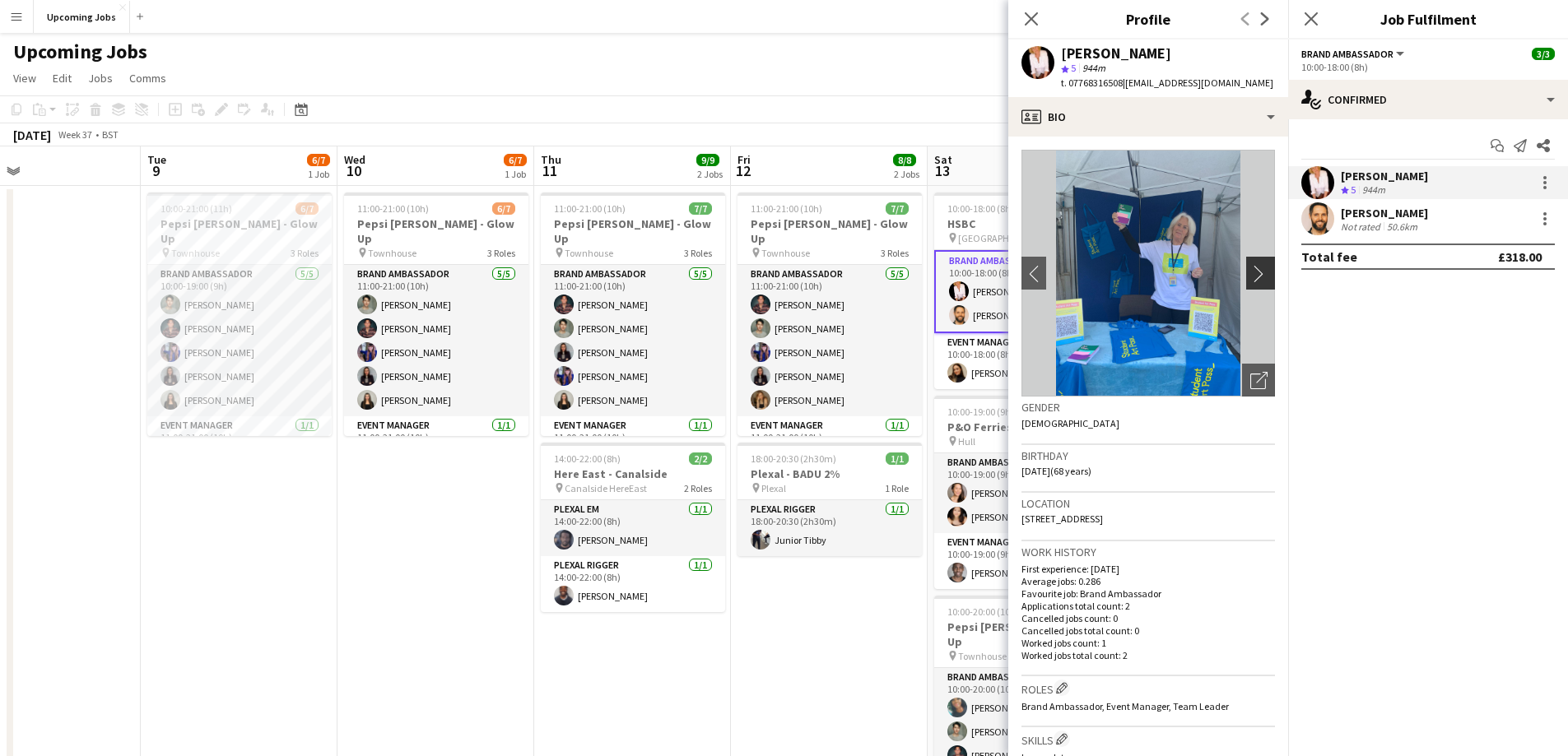
click at [802, 261] on button "chevron-right" at bounding box center [1263, 273] width 33 height 33
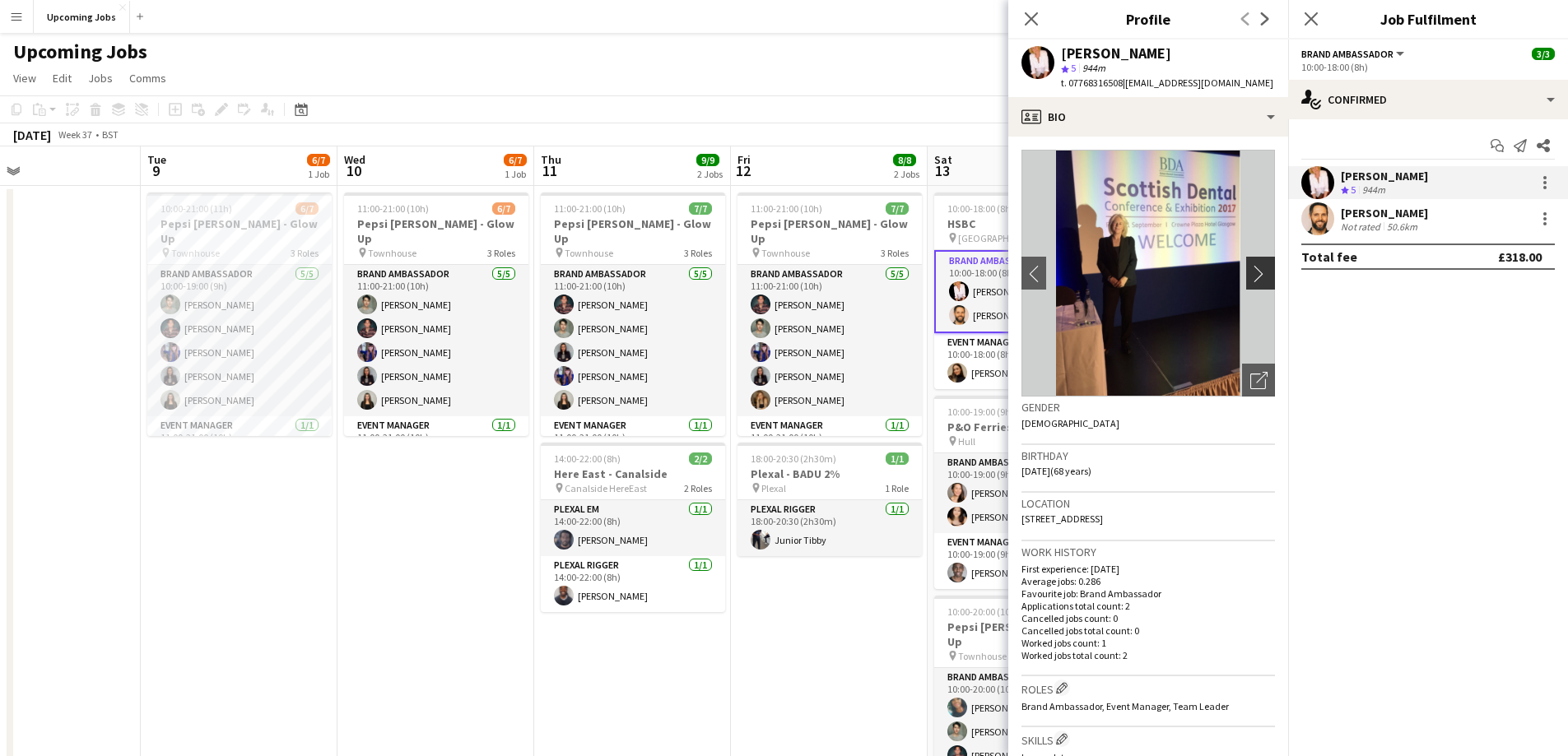
click at [802, 265] on app-icon "chevron-right" at bounding box center [1264, 273] width 26 height 17
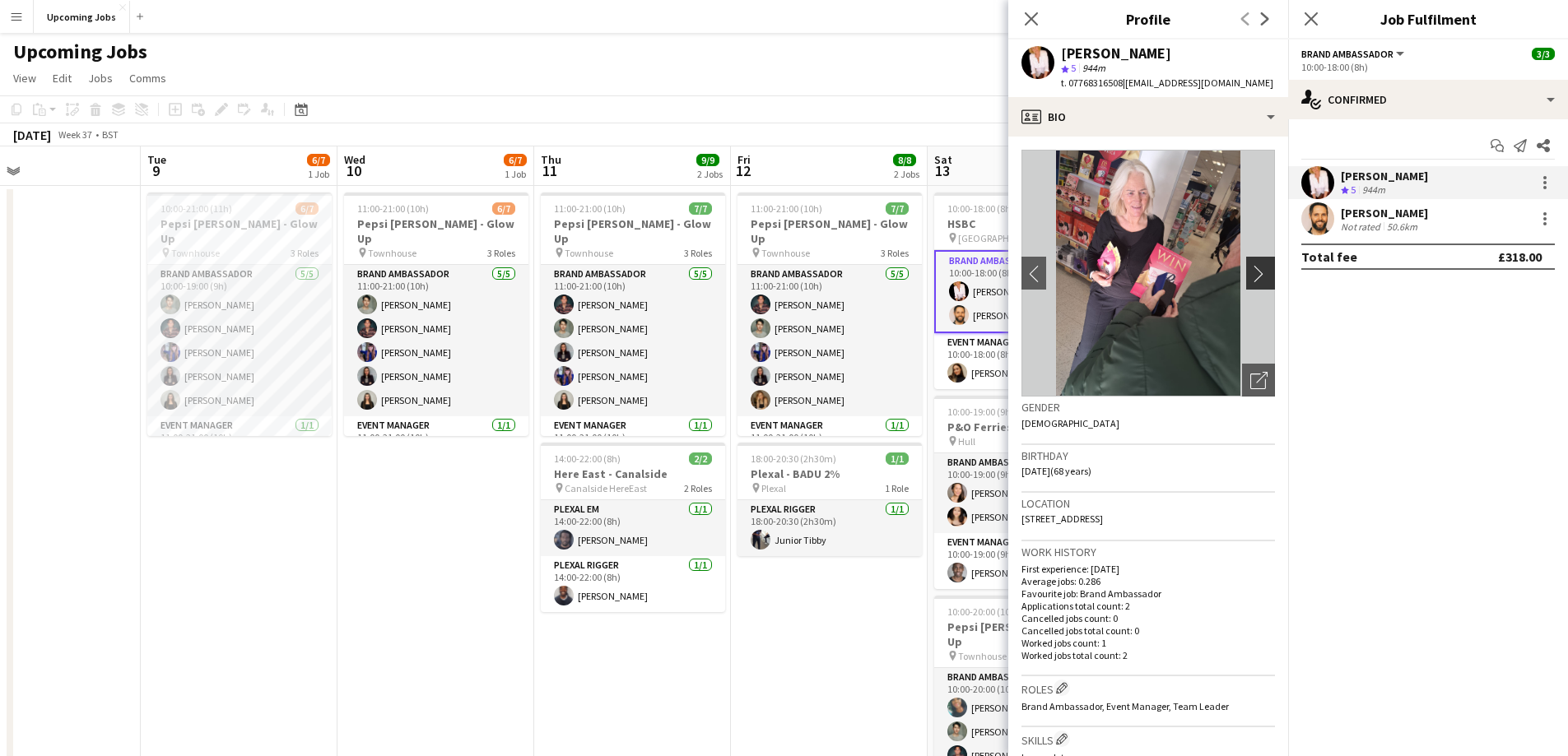
click at [802, 266] on app-icon "chevron-right" at bounding box center [1264, 273] width 26 height 17
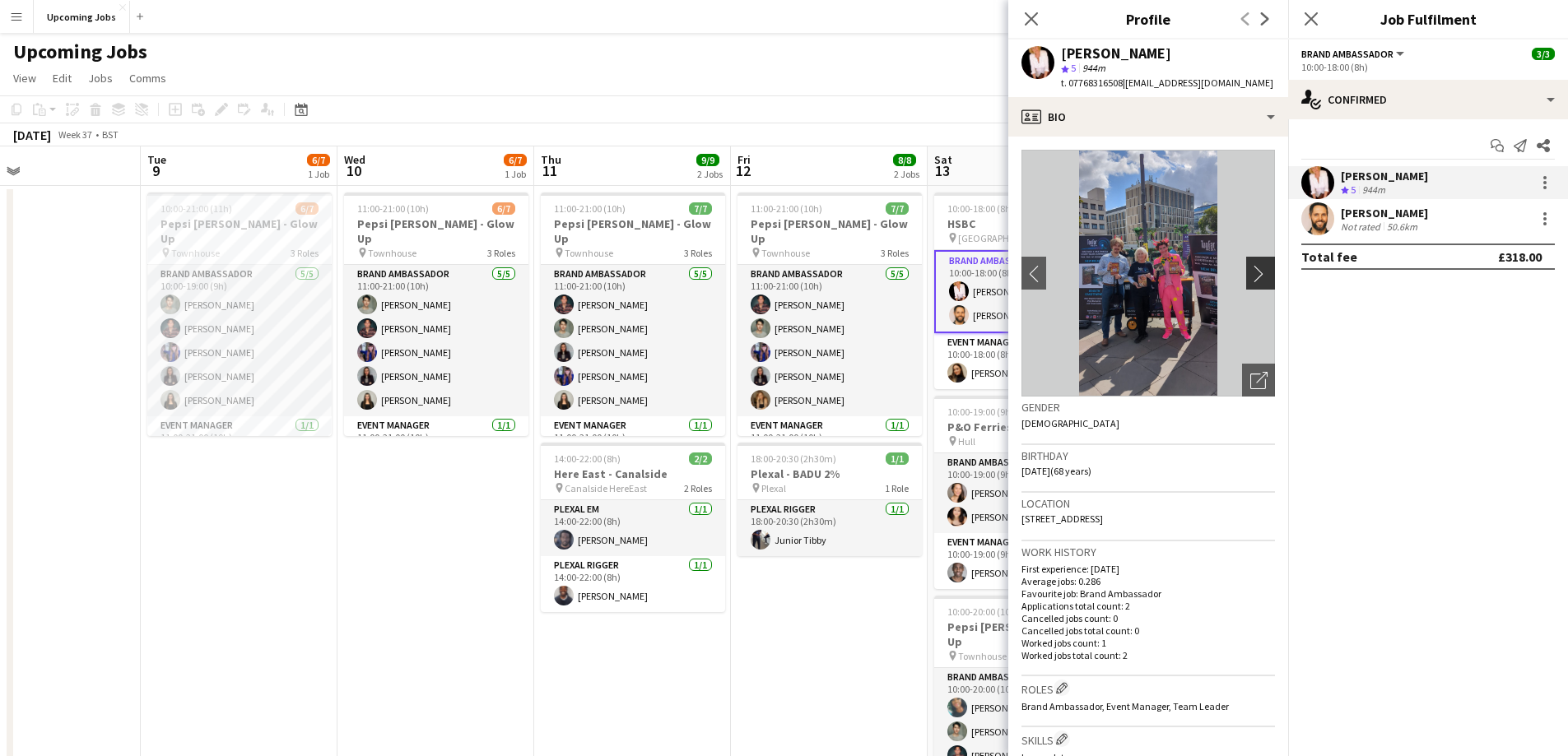
click at [802, 266] on app-icon "chevron-right" at bounding box center [1264, 273] width 26 height 17
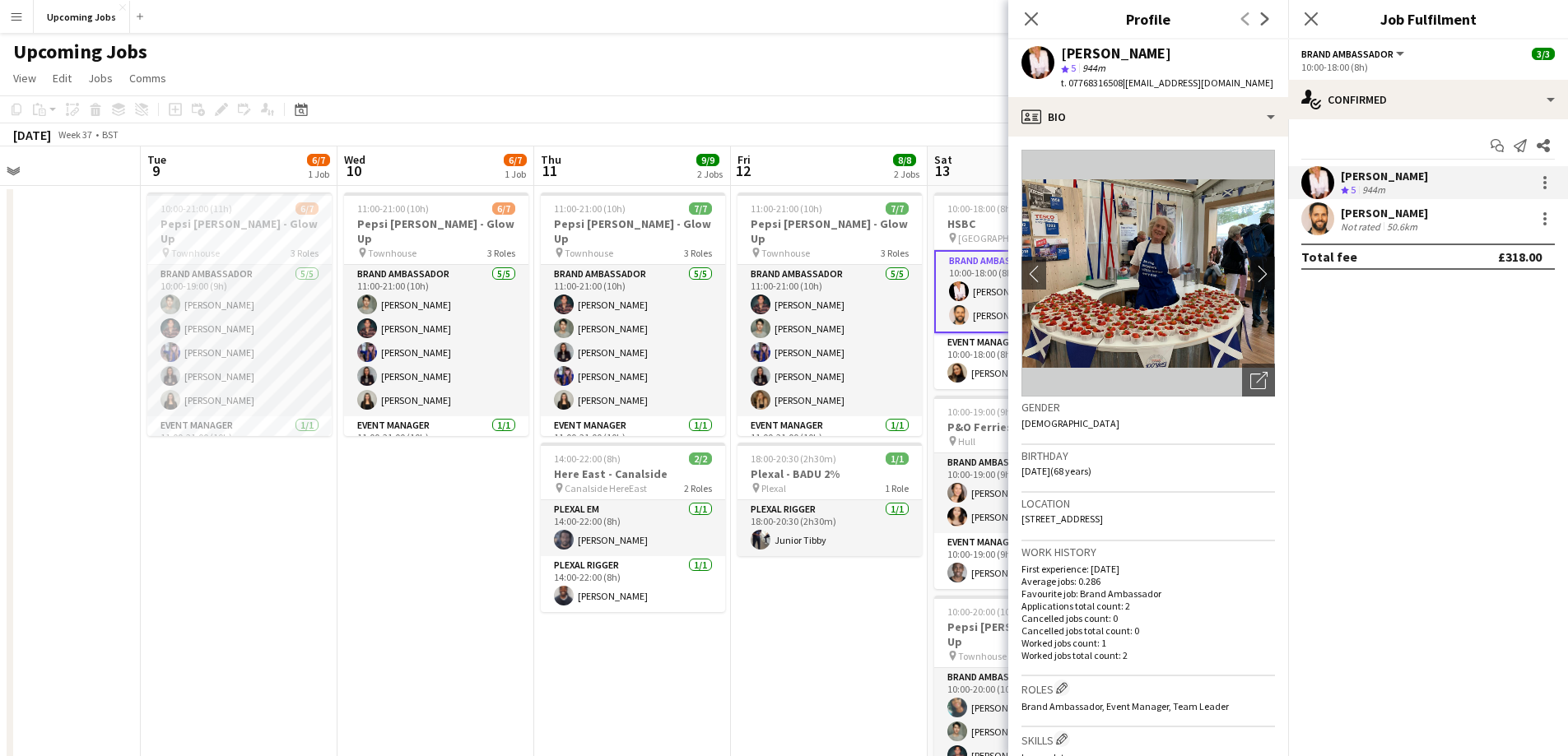
click at [802, 220] on div "Not rated" at bounding box center [1363, 226] width 43 height 12
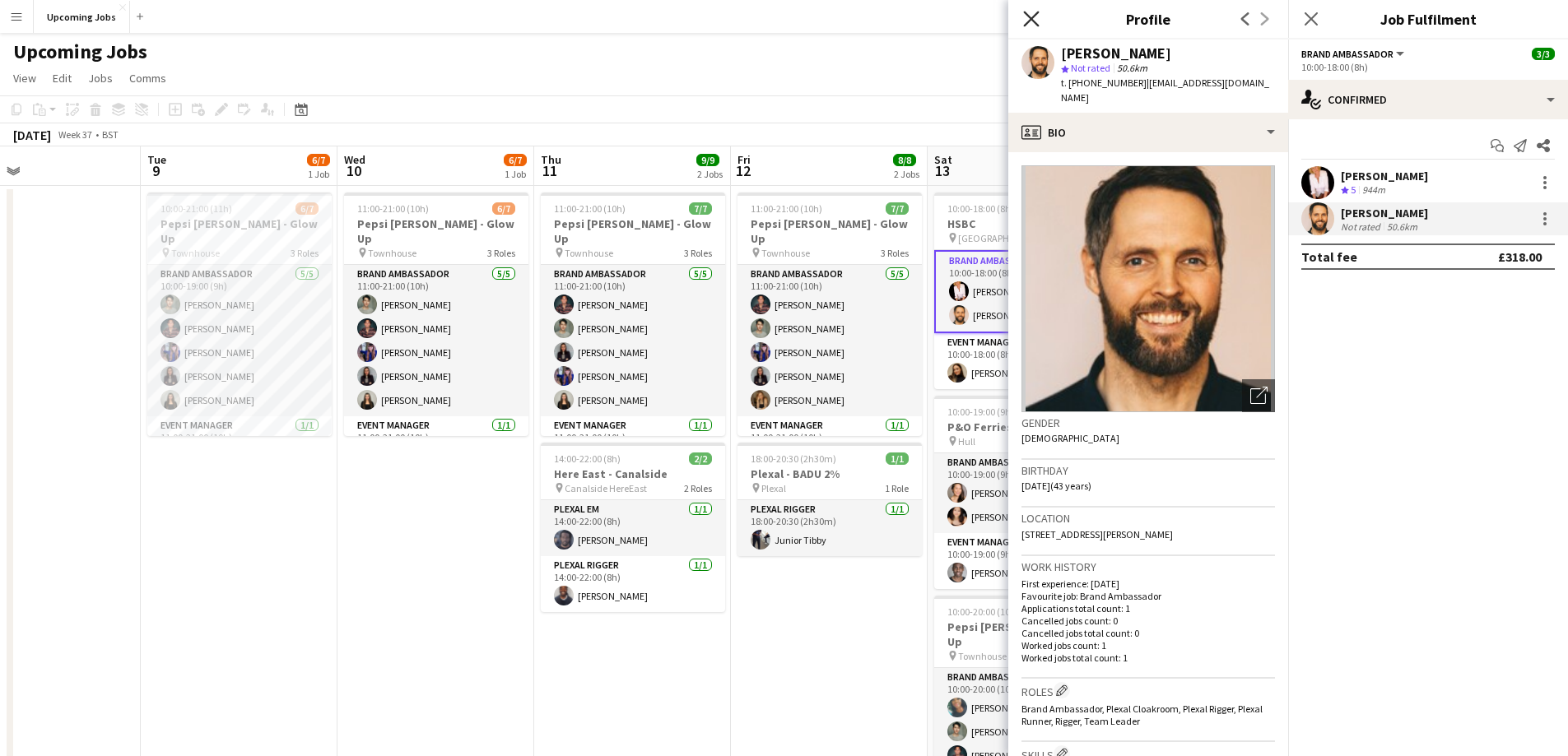
click at [802, 25] on icon at bounding box center [1031, 19] width 15 height 15
